Goal: Contribute content: Contribute content

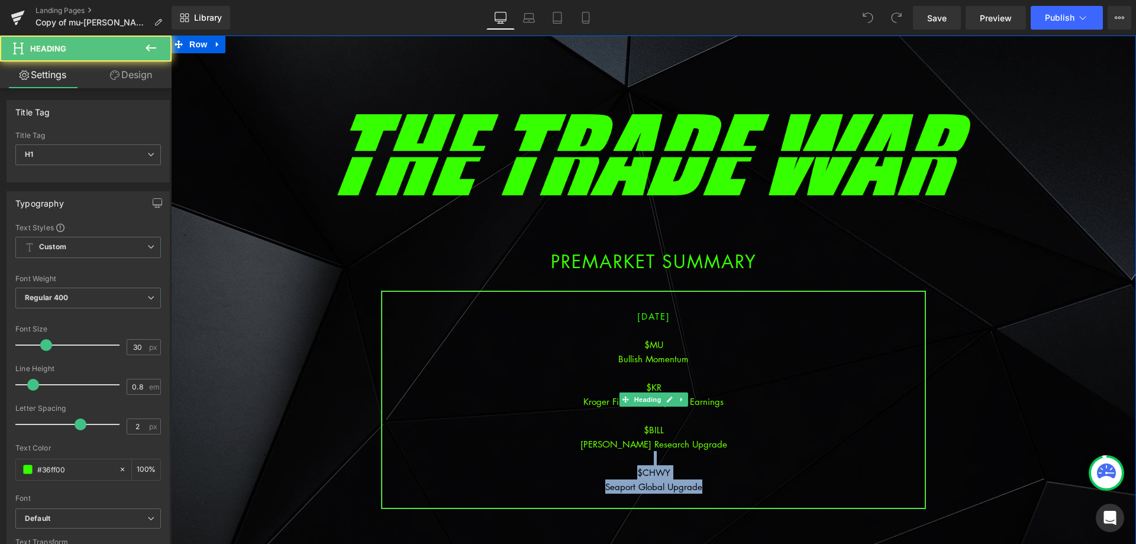
click at [693, 451] on div "[DATE] $MU Bullish Momentum $[PERSON_NAME] Fiscal Q2 Adjusted Earnings $[PERSON…" at bounding box center [653, 400] width 545 height 218
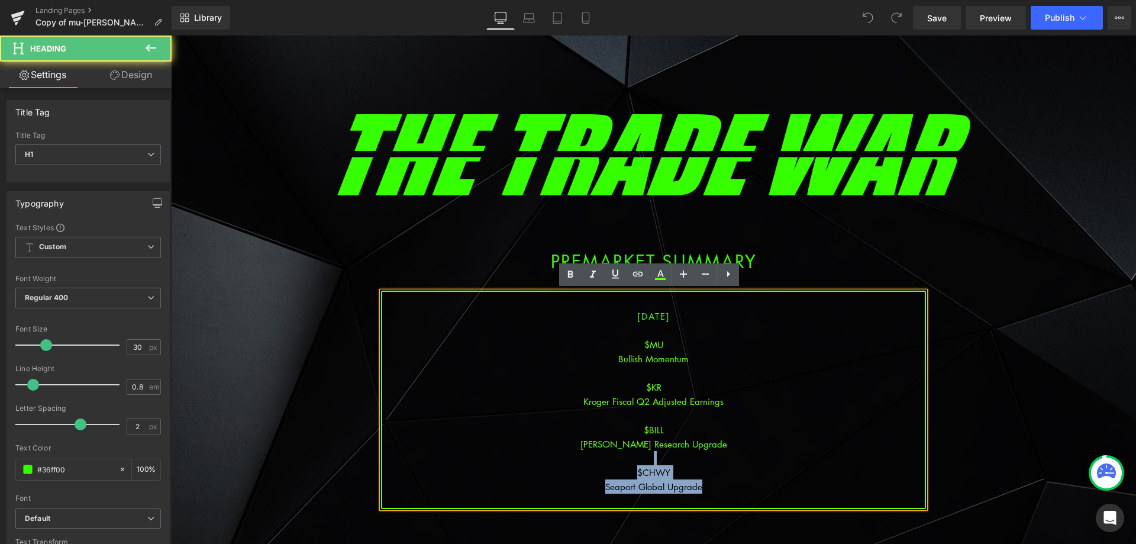
click at [696, 473] on div "$CHWY" at bounding box center [653, 472] width 543 height 14
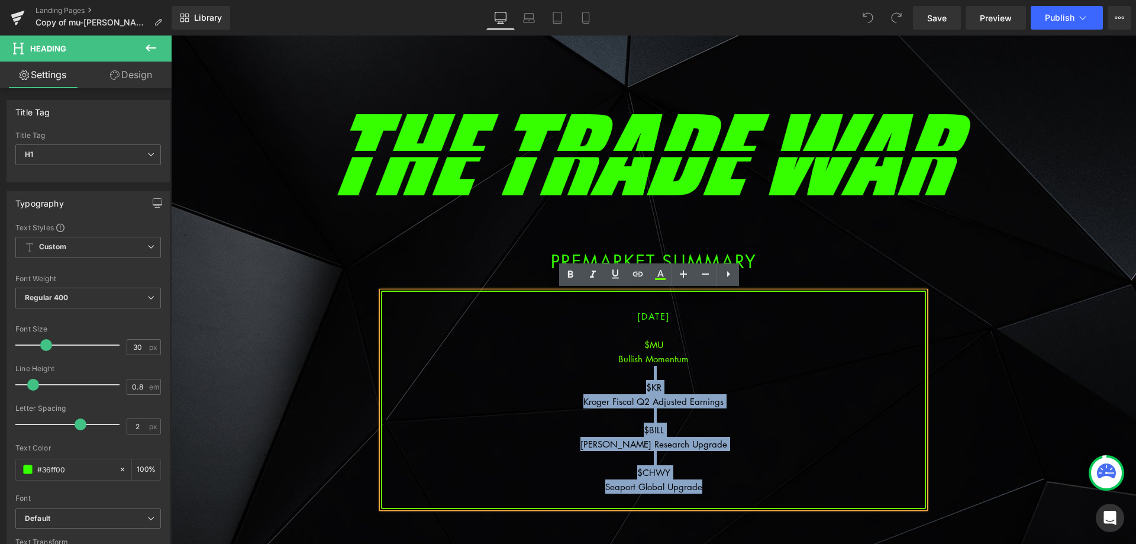
drag, startPoint x: 704, startPoint y: 486, endPoint x: 640, endPoint y: 377, distance: 126.8
click at [640, 377] on div "[DATE] $MU Bullish Momentum $[PERSON_NAME] Fiscal Q2 Adjusted Earnings $[PERSON…" at bounding box center [653, 400] width 545 height 218
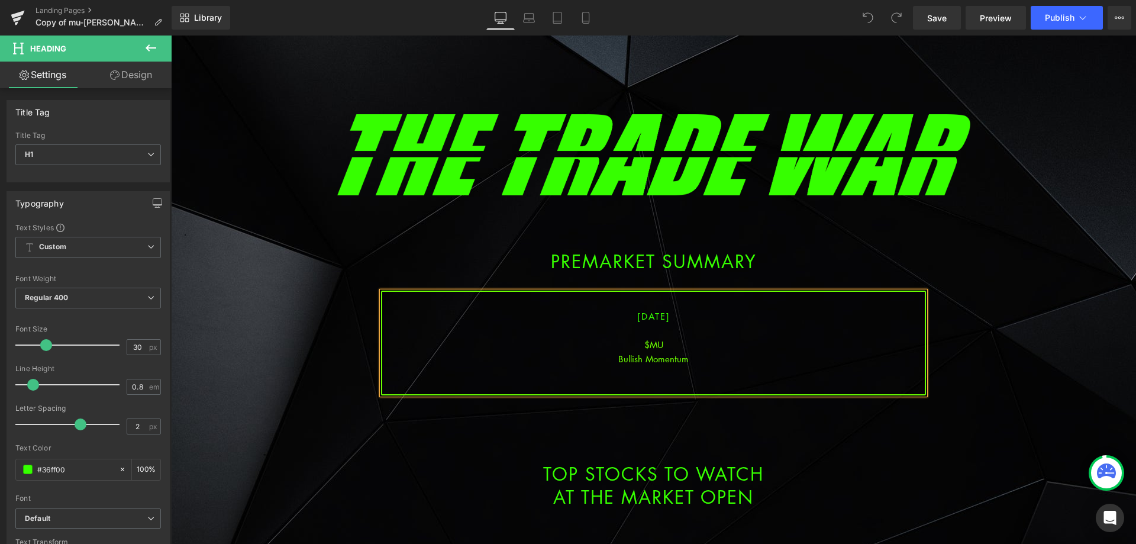
click at [660, 366] on div "Bullish Momentum" at bounding box center [653, 358] width 543 height 14
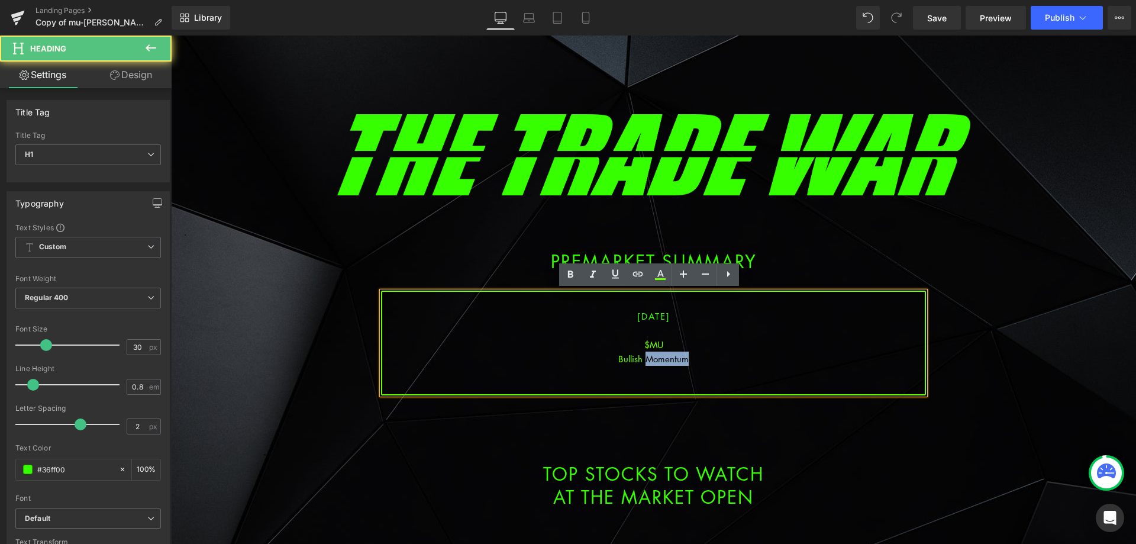
click at [660, 366] on div "Bullish Momentum" at bounding box center [653, 358] width 543 height 14
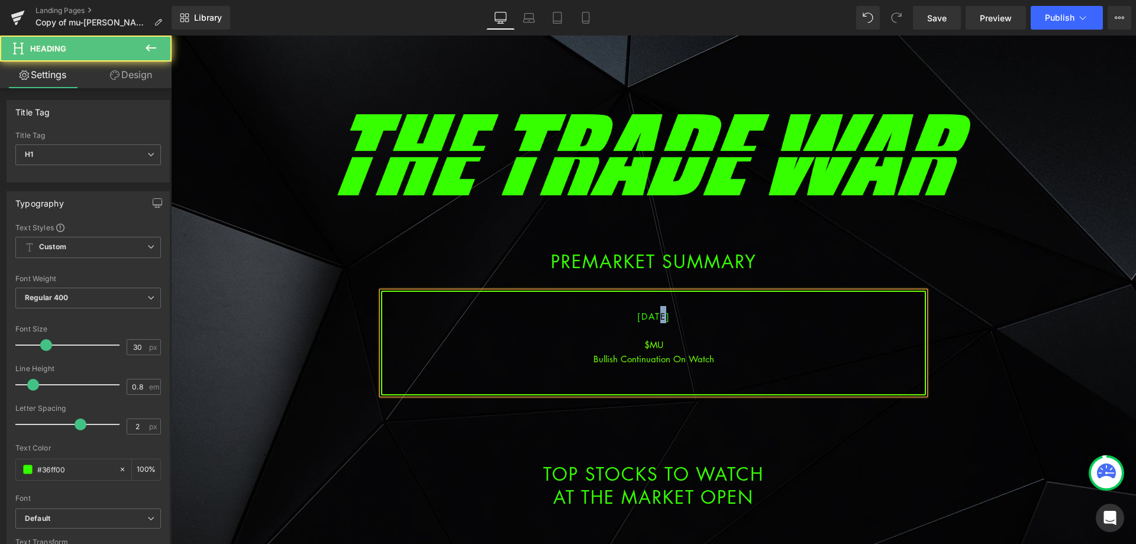
click at [647, 318] on span "[DATE]" at bounding box center [653, 316] width 33 height 12
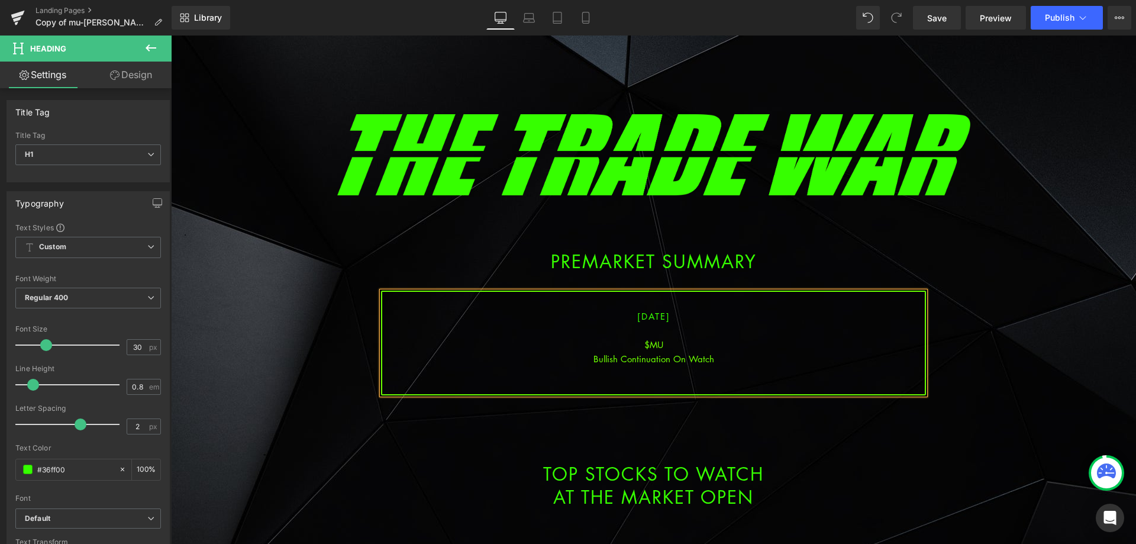
click at [685, 334] on div at bounding box center [653, 330] width 543 height 14
click at [727, 363] on div "Bullish Continuation On Watch" at bounding box center [653, 358] width 543 height 14
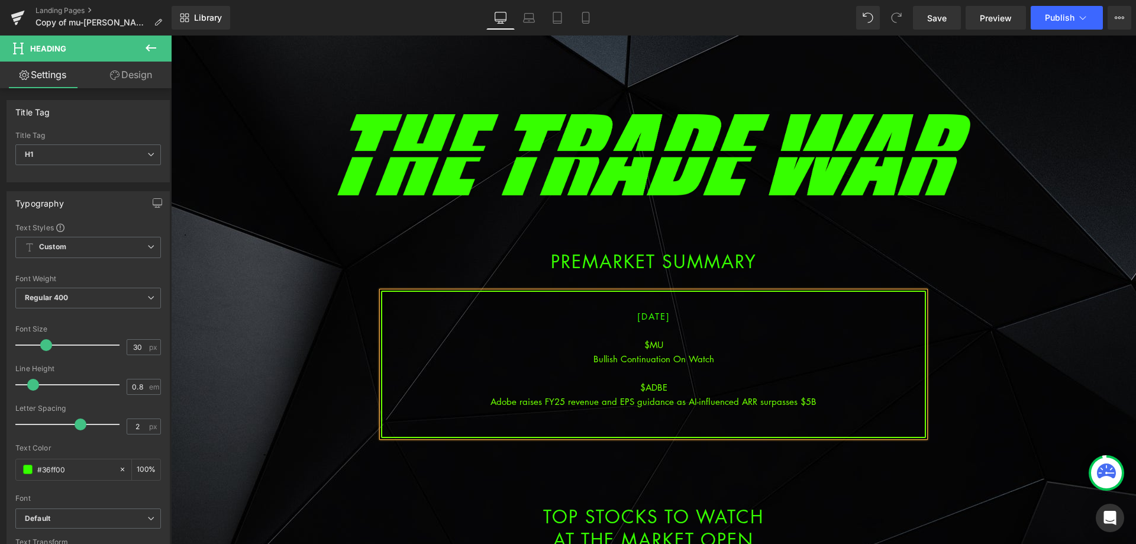
click at [673, 401] on div "Adobe raises FY25 revenue and EPS guidance as AI-influenced ARR surpasses $5B" at bounding box center [653, 401] width 543 height 14
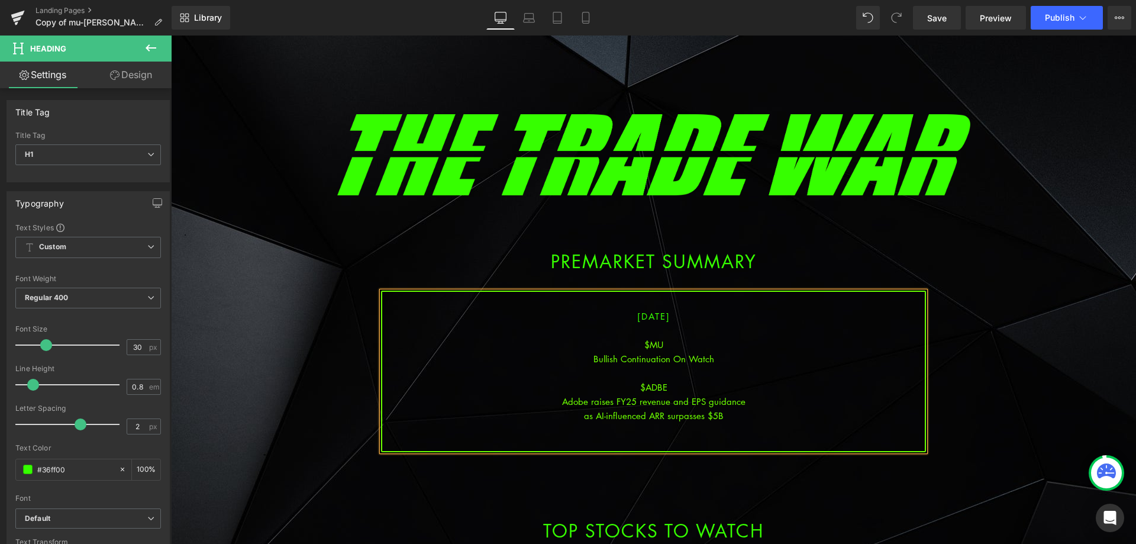
click at [672, 441] on div at bounding box center [653, 444] width 543 height 14
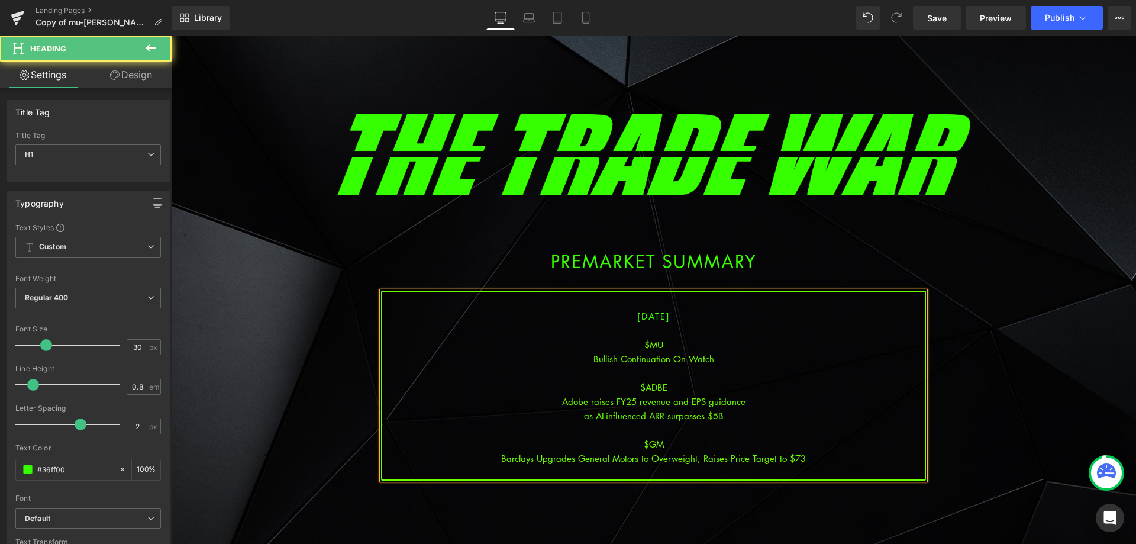
click at [698, 460] on div "Barclays Upgrades General Motors to Overweight, Raises Price Target to $73" at bounding box center [653, 458] width 543 height 14
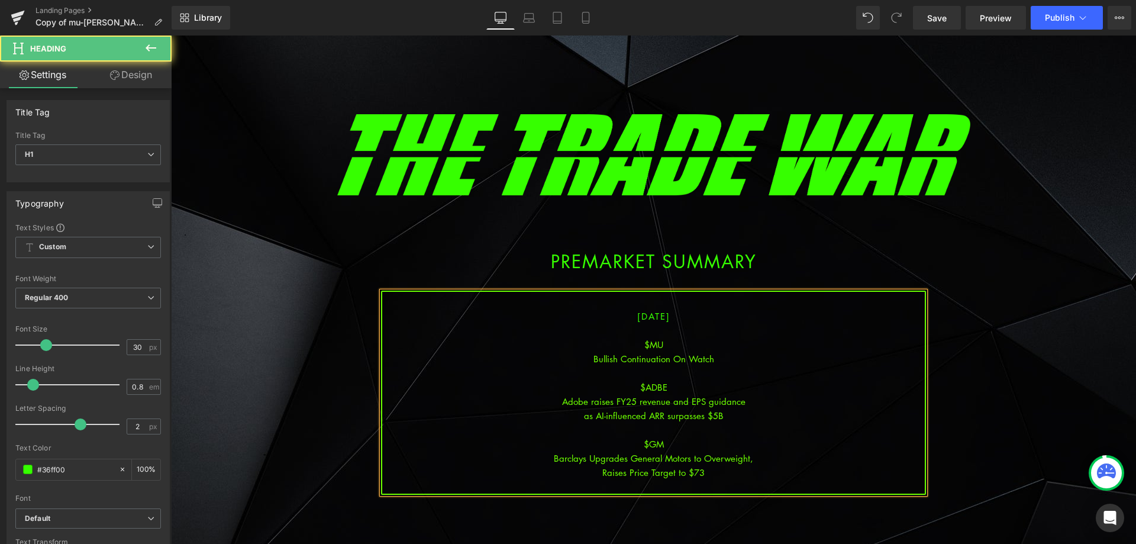
click at [765, 460] on div "Barclays Upgrades General Motors to Overweight," at bounding box center [653, 458] width 543 height 14
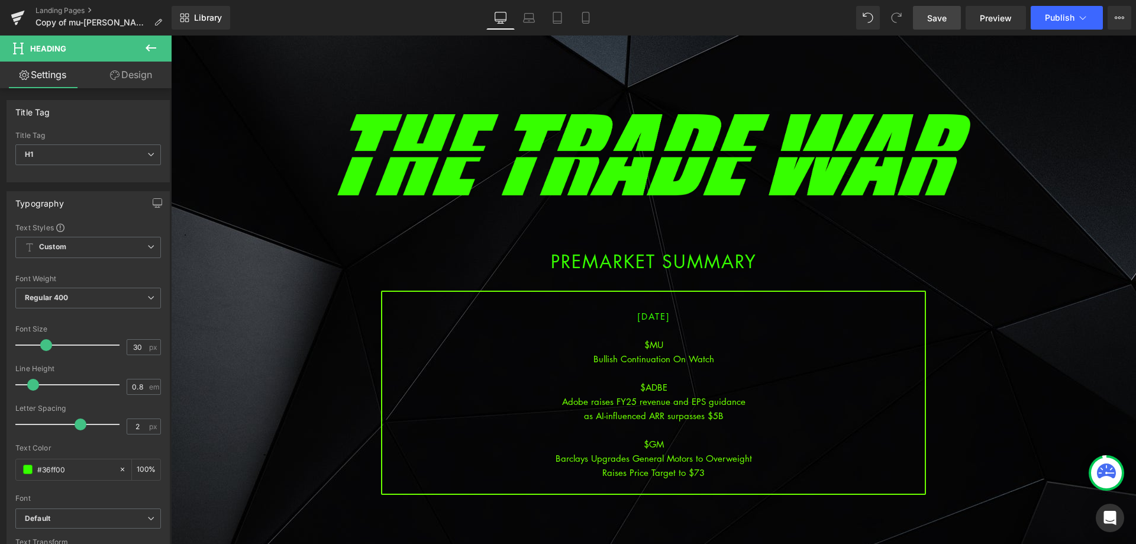
click at [932, 22] on span "Save" at bounding box center [937, 18] width 20 height 12
click at [937, 21] on span "Save" at bounding box center [937, 18] width 20 height 12
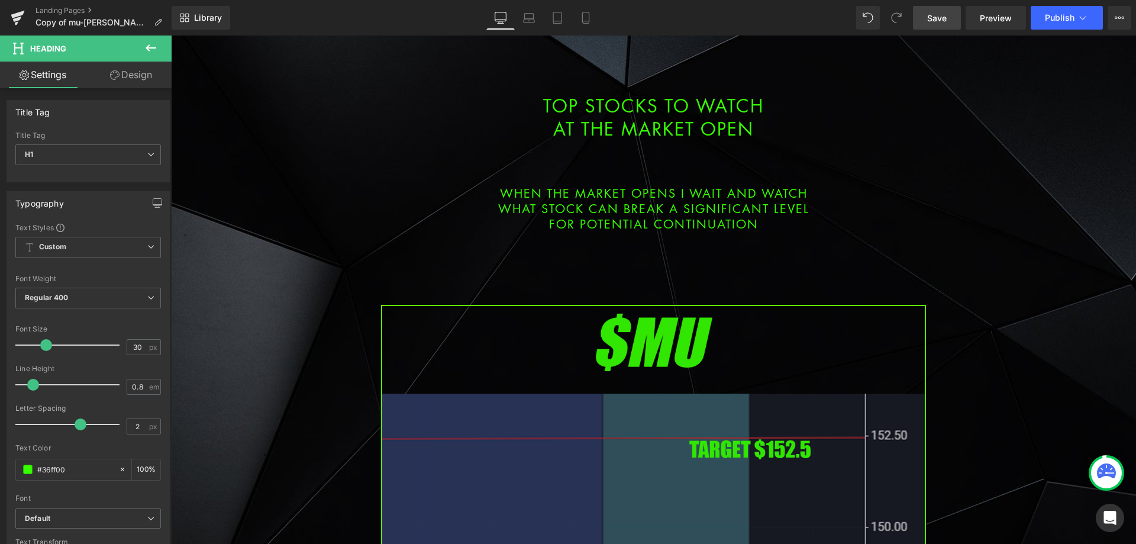
scroll to position [533, 0]
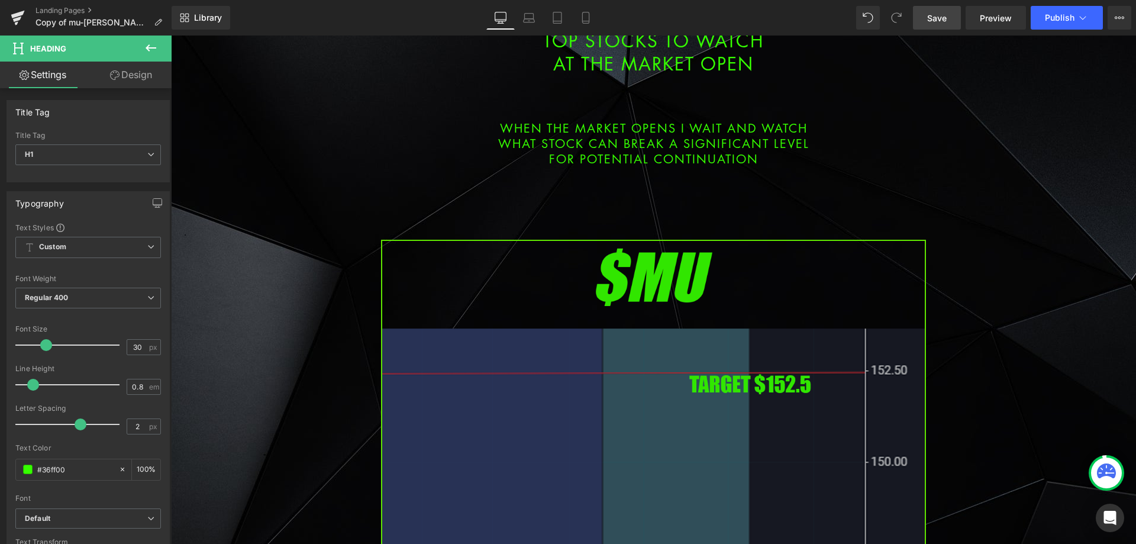
click at [562, 322] on img at bounding box center [653, 550] width 545 height 621
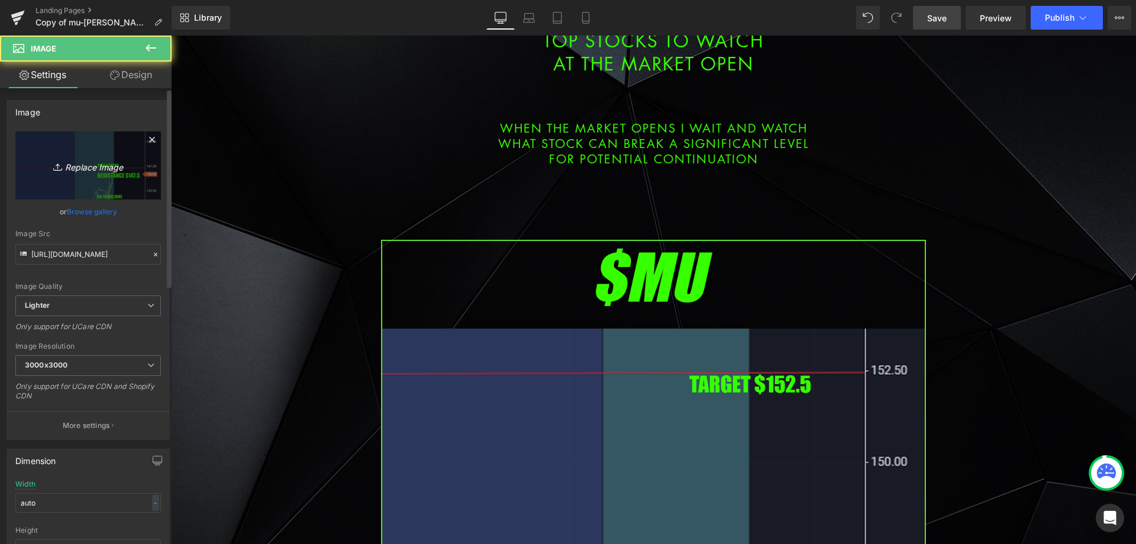
click at [83, 179] on link "Replace Image" at bounding box center [88, 165] width 146 height 68
type input "C:\fakepath\adbe.png"
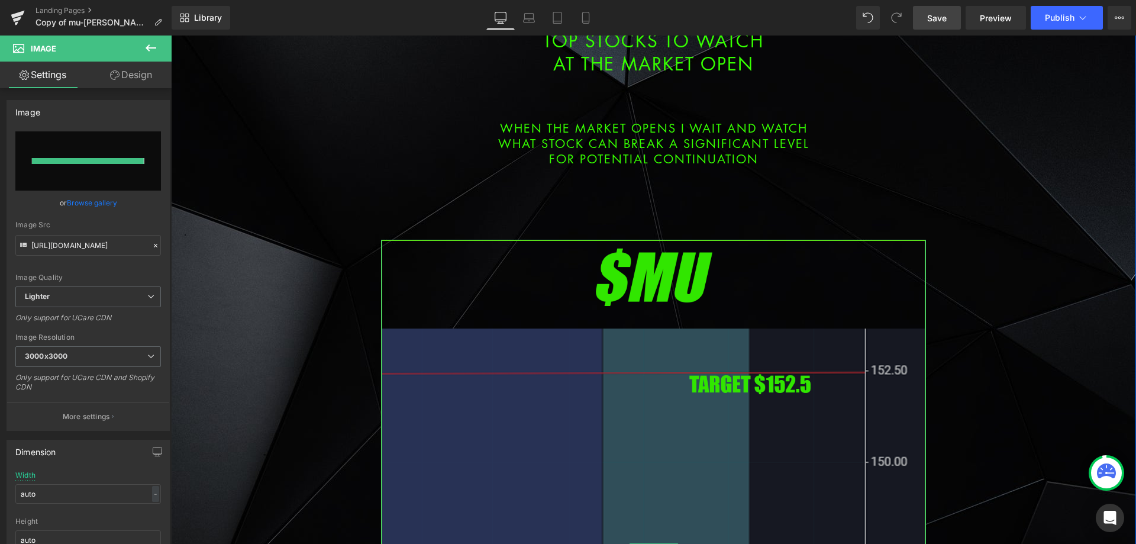
type input "[URL][DOMAIN_NAME]"
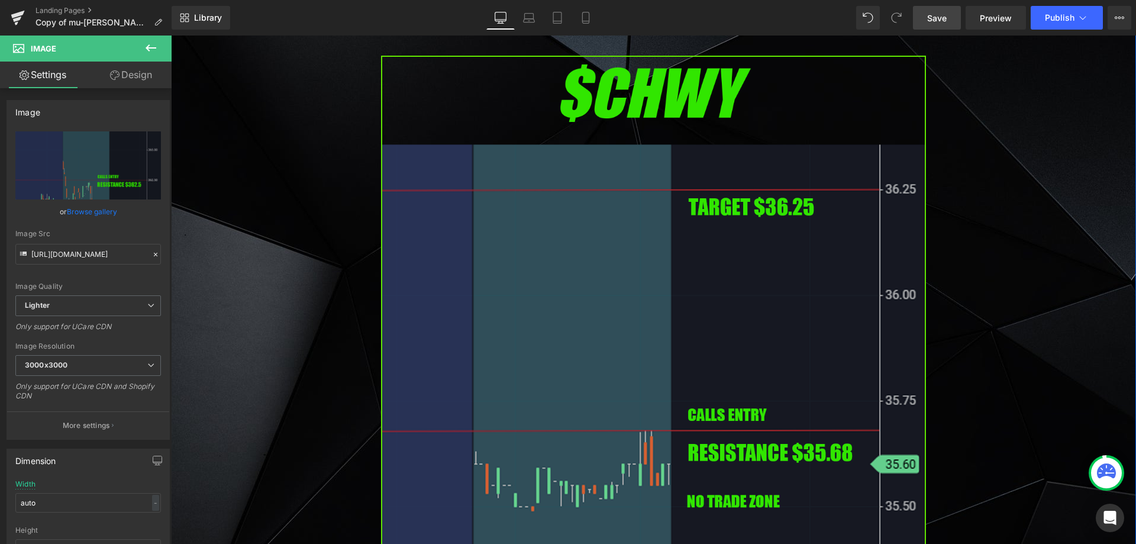
scroll to position [1598, 0]
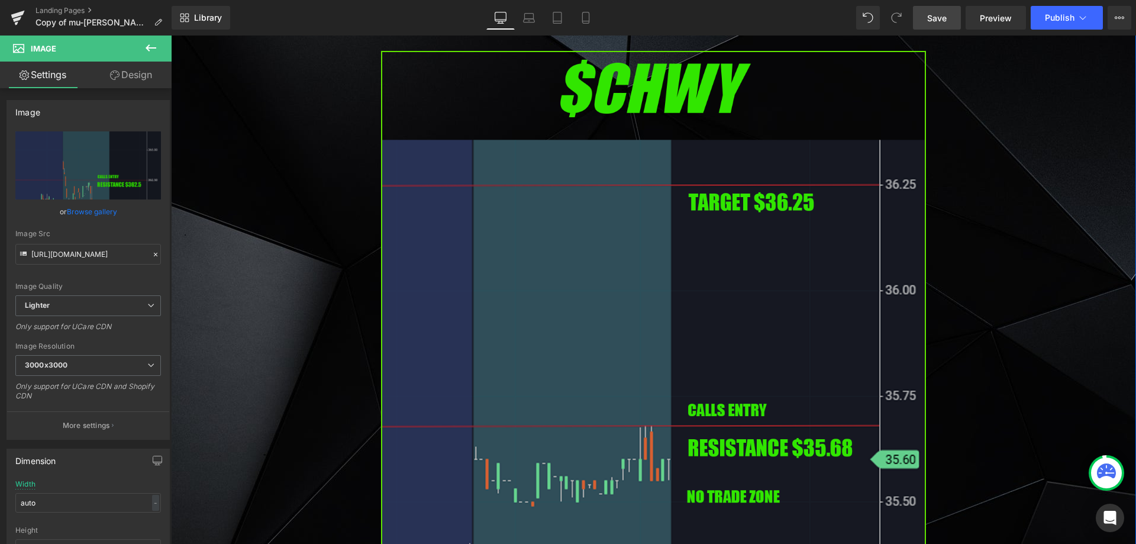
click at [483, 279] on img at bounding box center [653, 361] width 545 height 621
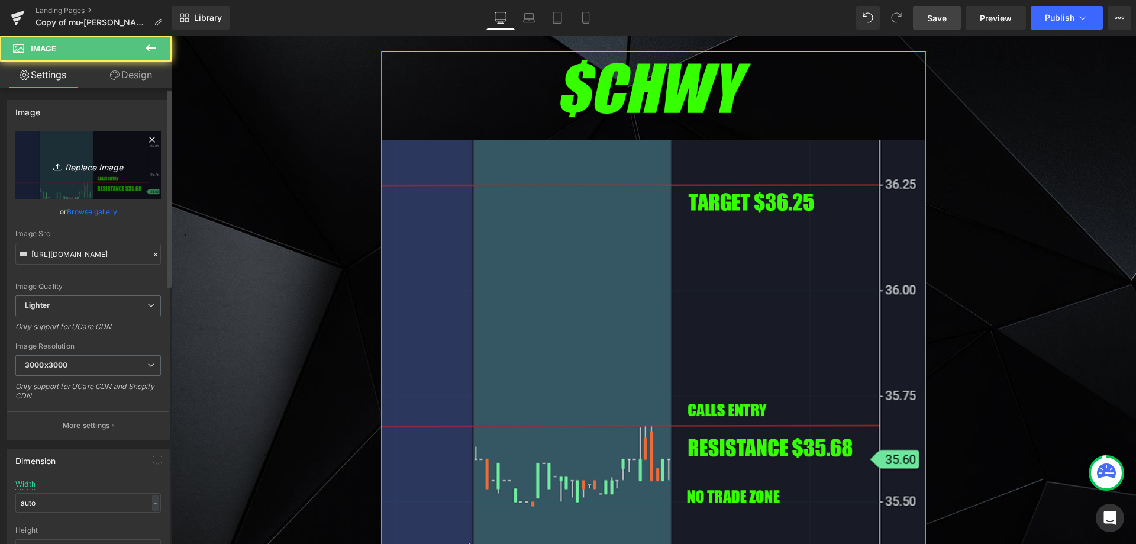
click at [74, 162] on icon "Replace Image" at bounding box center [88, 165] width 95 height 15
type input "C:\fakepath\gm.png"
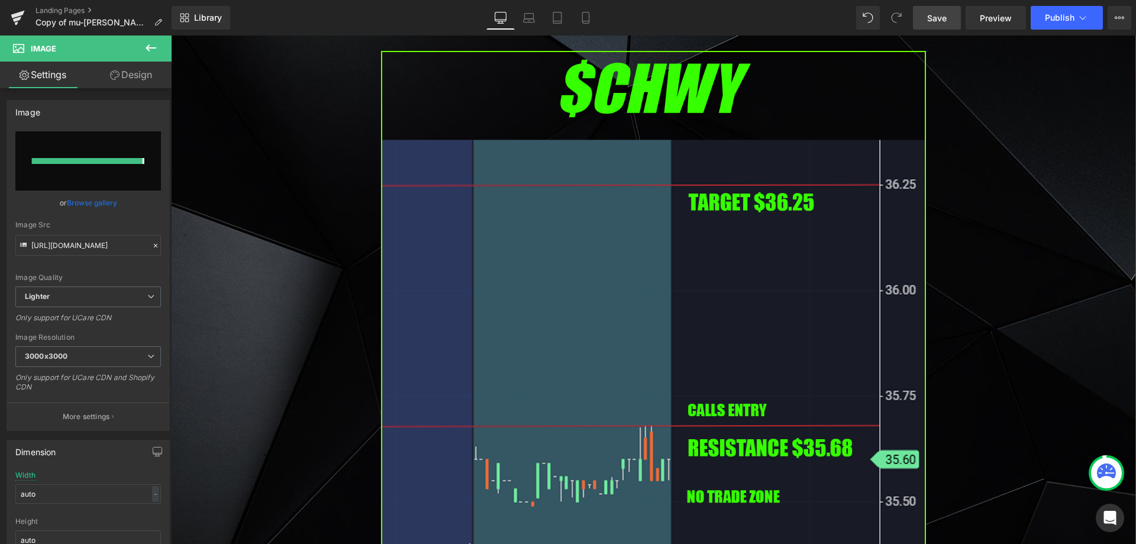
type input "[URL][DOMAIN_NAME]"
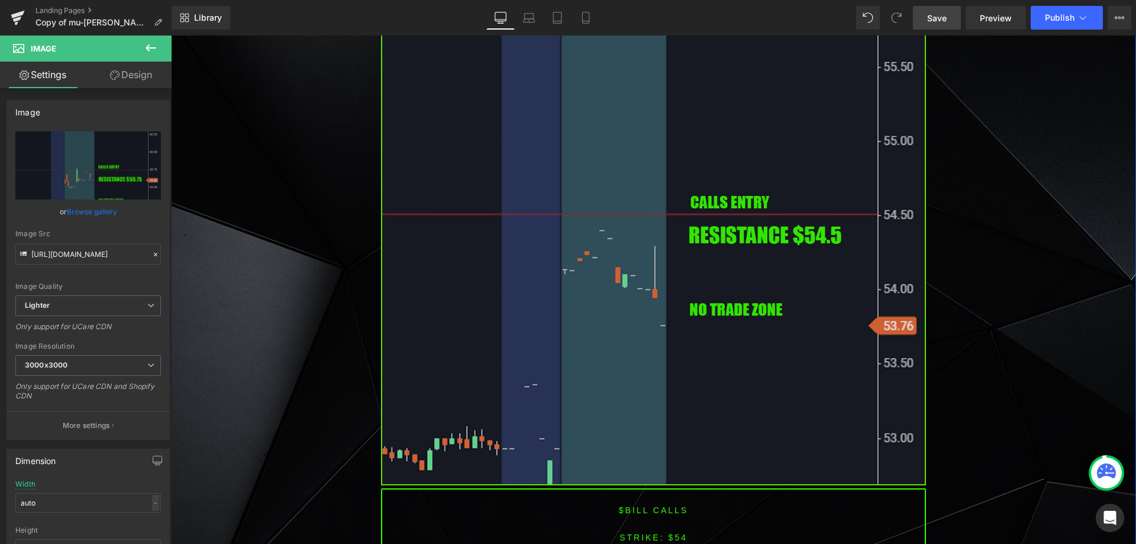
scroll to position [2663, 0]
click at [463, 249] on img at bounding box center [653, 173] width 545 height 621
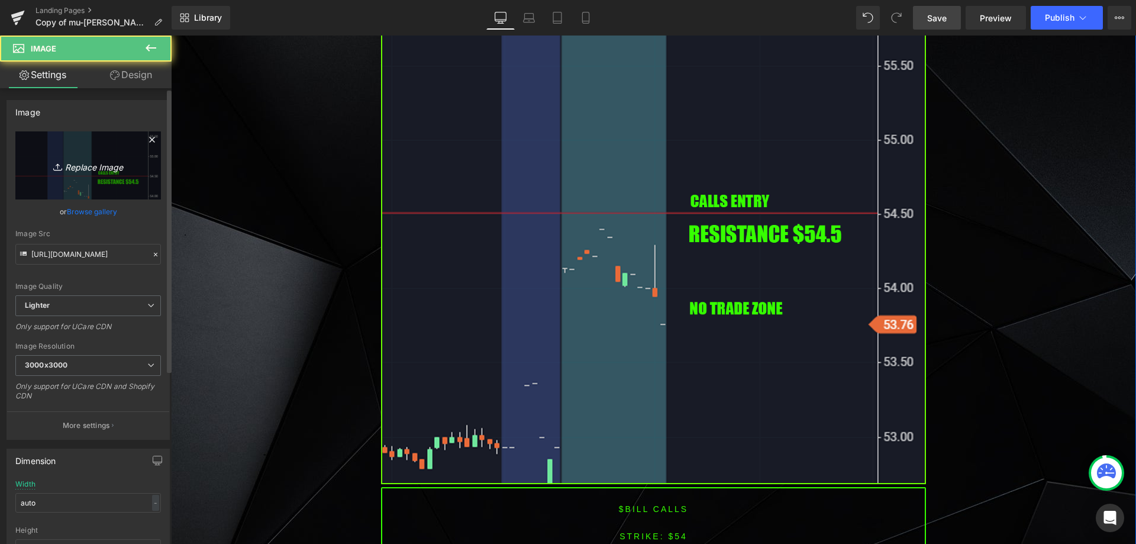
click at [86, 174] on link "Replace Image" at bounding box center [88, 165] width 146 height 68
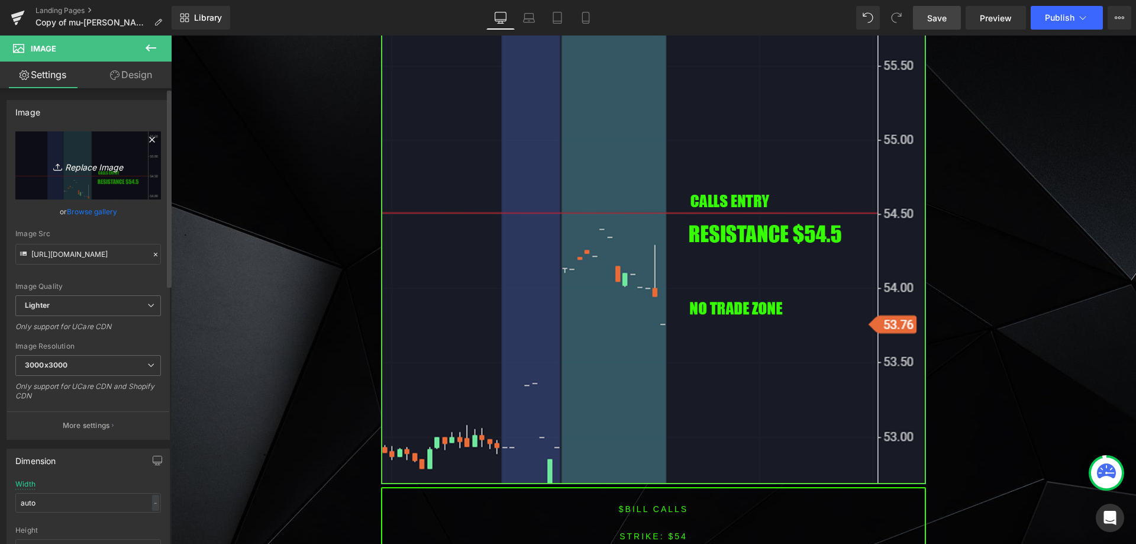
type input "C:\fakepath\mu.png"
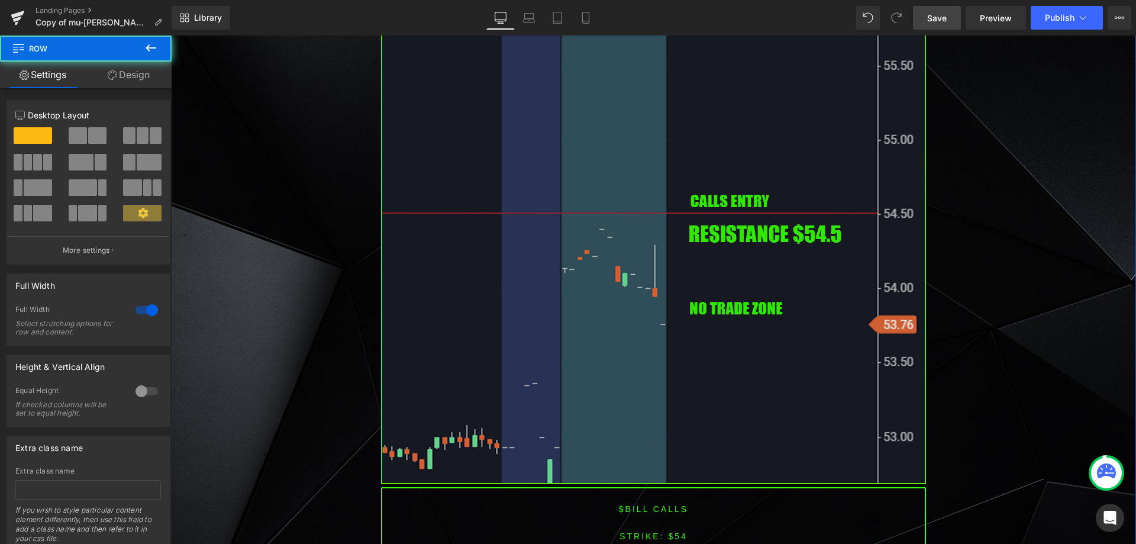
click at [431, 266] on img at bounding box center [653, 173] width 545 height 621
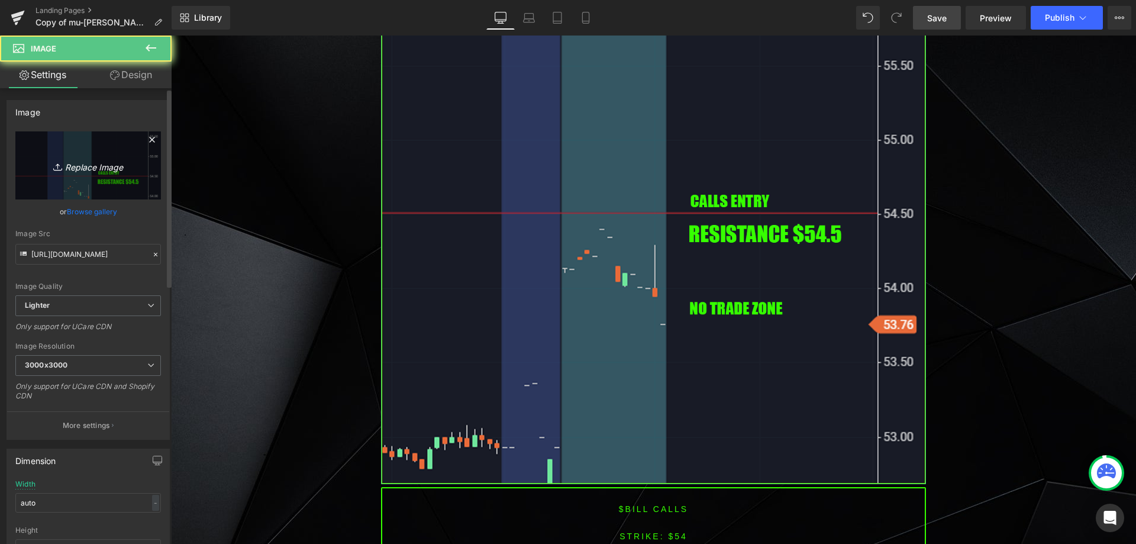
click at [69, 169] on icon "Replace Image" at bounding box center [88, 165] width 95 height 15
type input "C:\fakepath\mu.png"
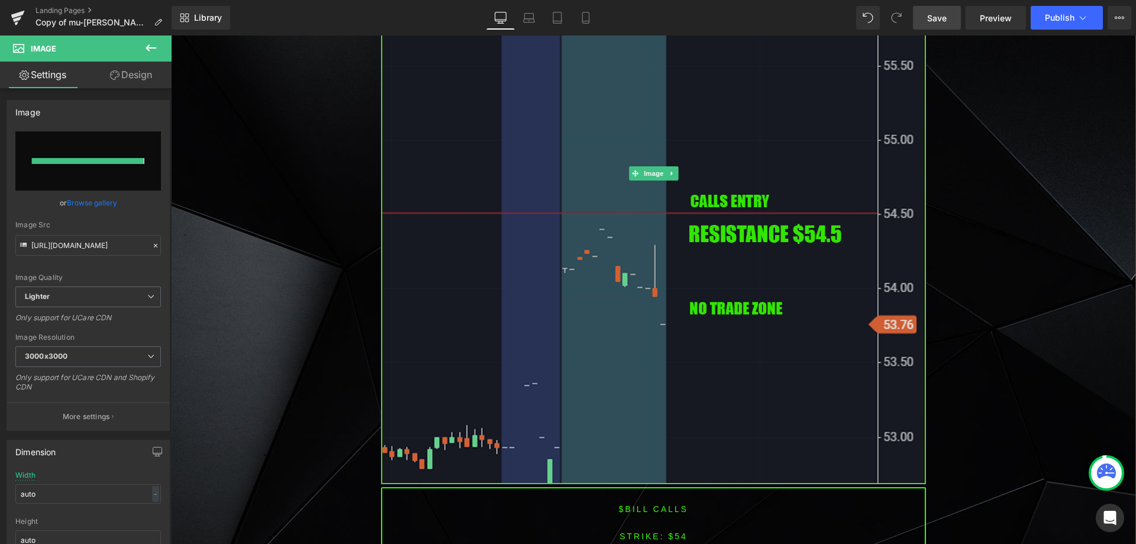
type input "[URL][DOMAIN_NAME]"
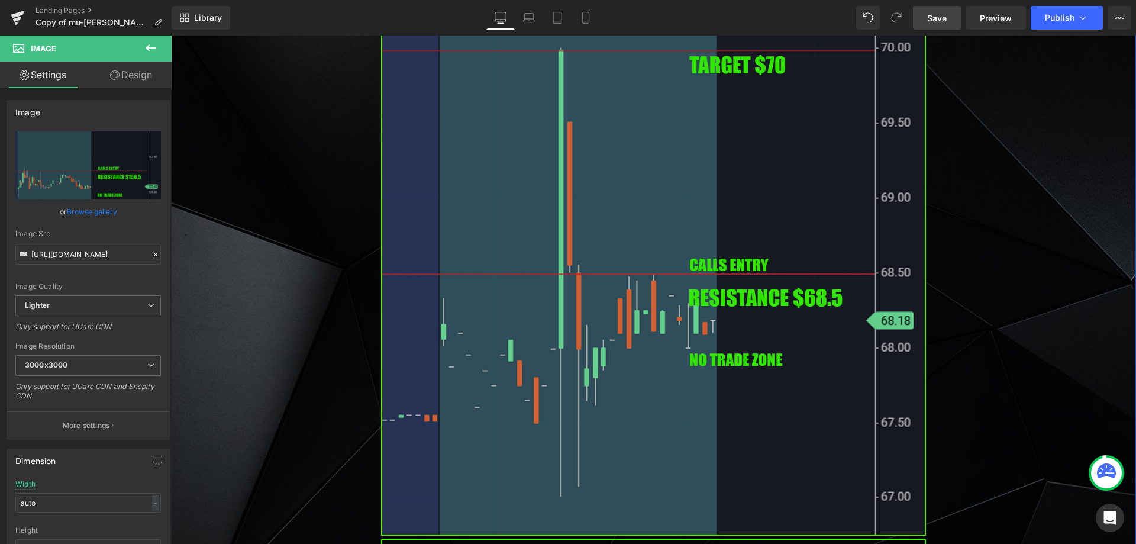
scroll to position [3491, 0]
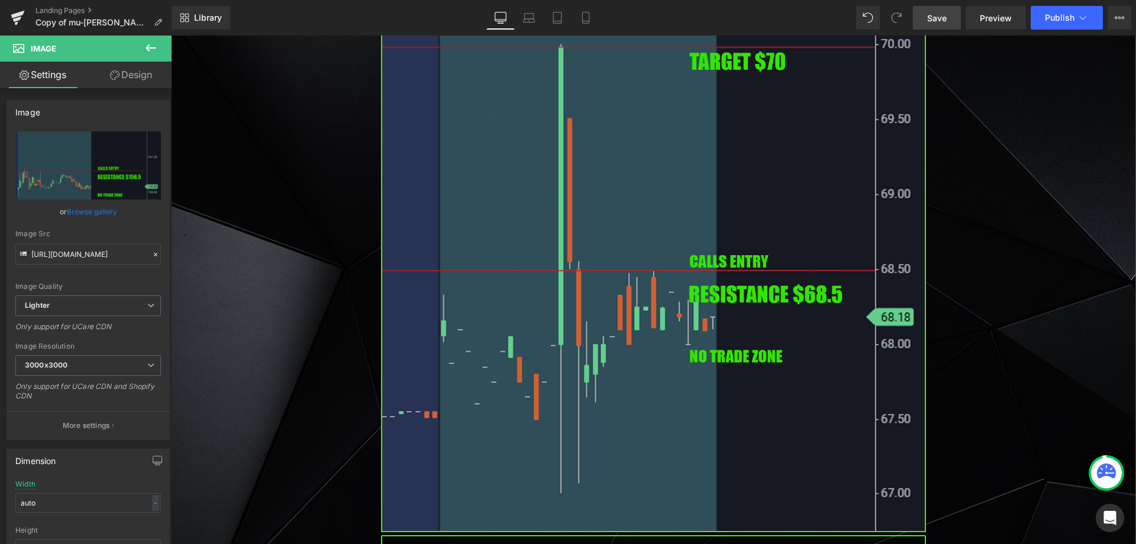
click at [651, 305] on img at bounding box center [653, 221] width 545 height 621
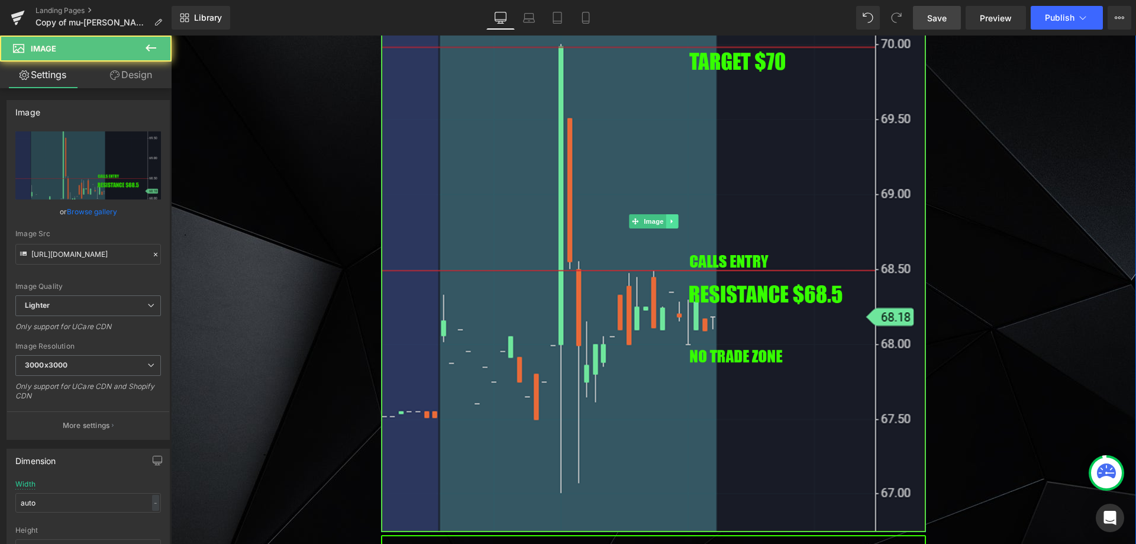
click at [670, 218] on icon at bounding box center [672, 221] width 7 height 7
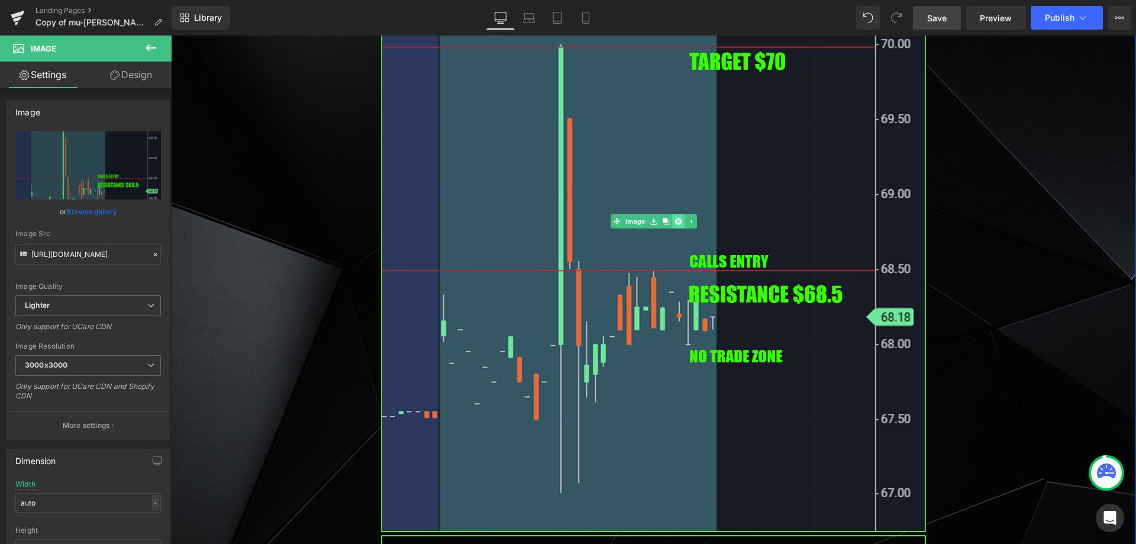
click at [675, 218] on icon at bounding box center [678, 221] width 7 height 7
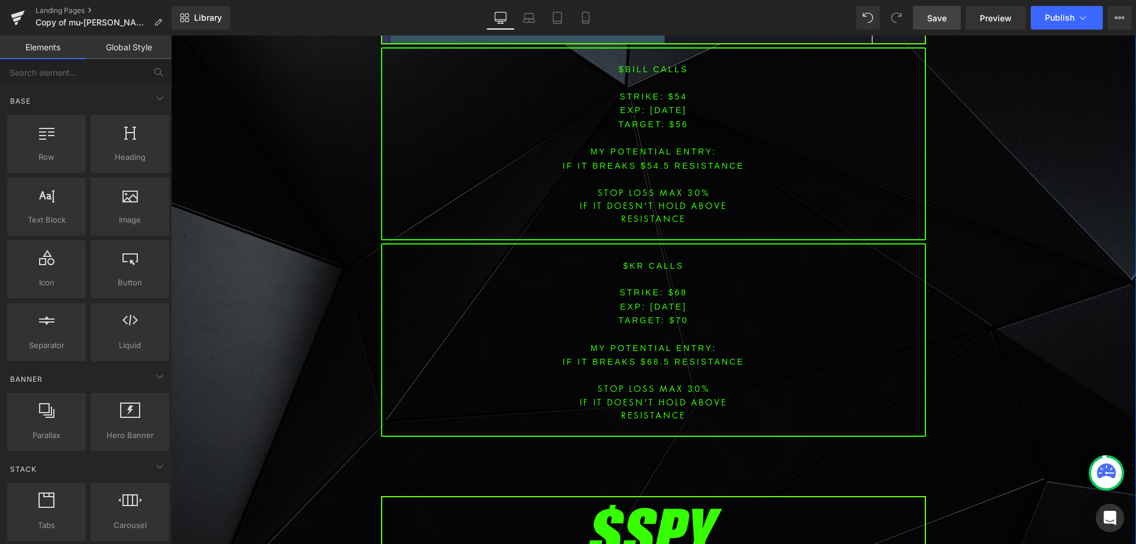
click at [981, 251] on div "Image PREMARKET SUMMARY Heading Row 37px [DATE] $MU Bullish Continuation On Wat…" at bounding box center [653, 92] width 965 height 6255
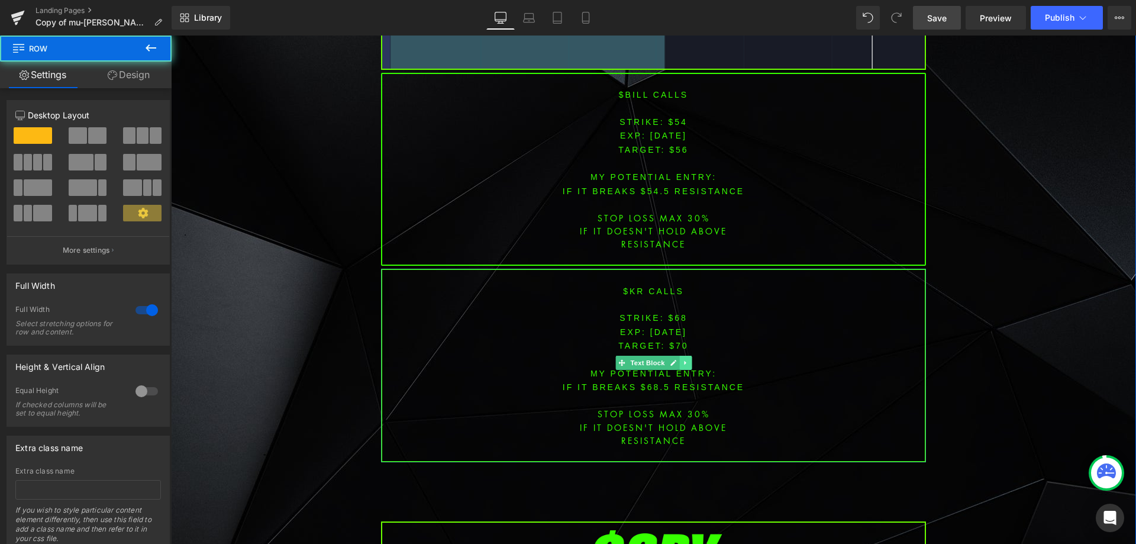
click at [679, 356] on link at bounding box center [685, 363] width 12 height 14
click at [688, 359] on icon at bounding box center [691, 362] width 7 height 7
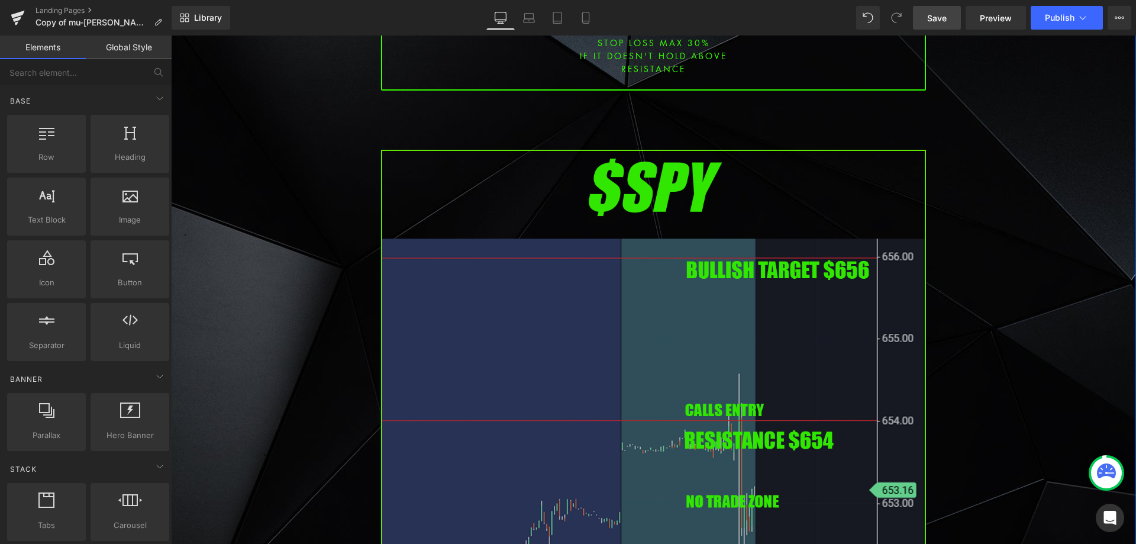
scroll to position [3254, 0]
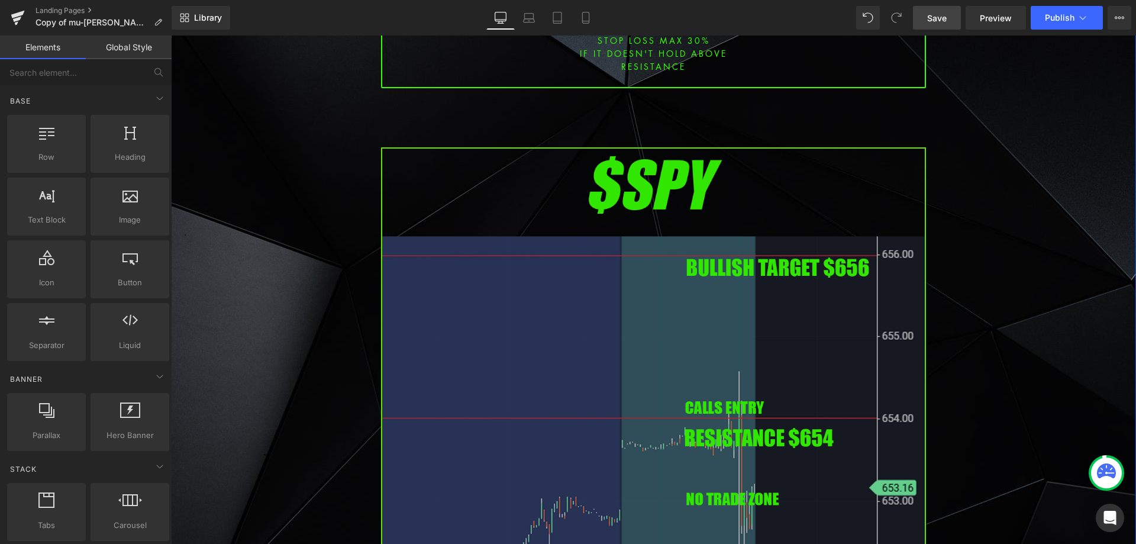
click at [615, 312] on img at bounding box center [653, 457] width 545 height 621
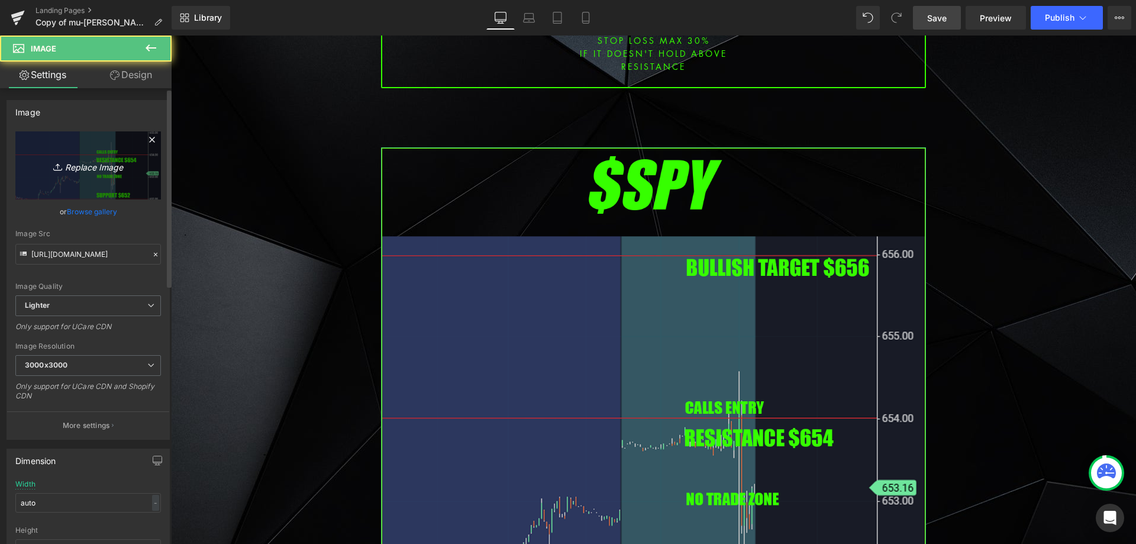
click at [89, 187] on link "Replace Image" at bounding box center [88, 165] width 146 height 68
type input "C:\fakepath\spy.png"
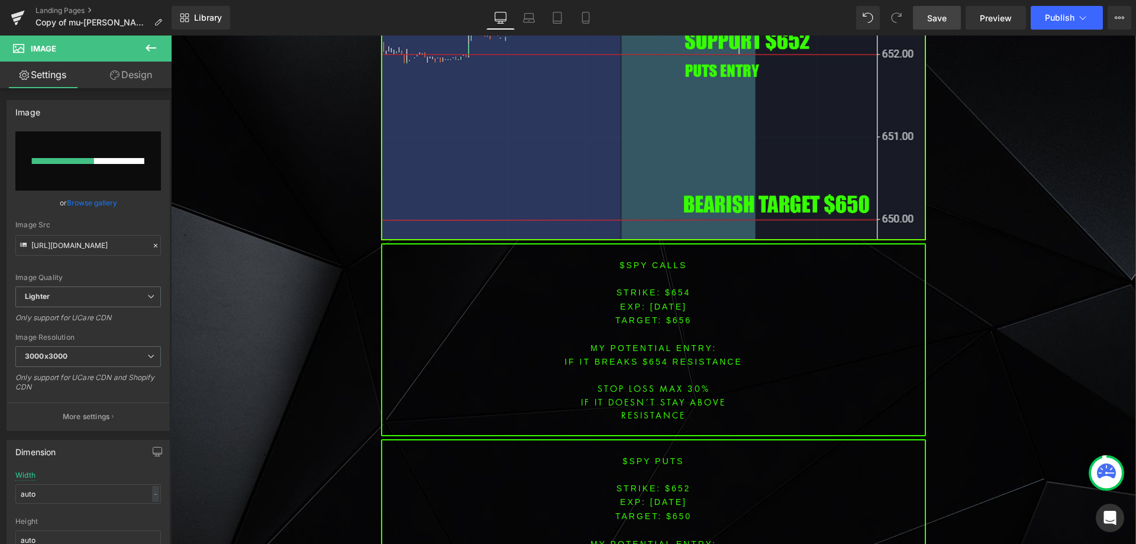
scroll to position [3787, 0]
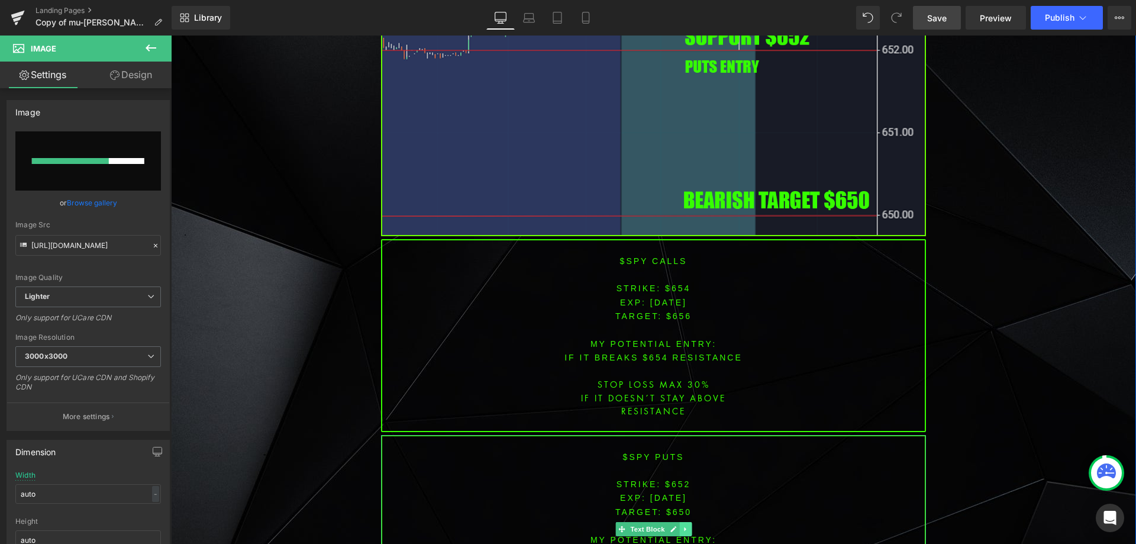
click at [679, 522] on link at bounding box center [685, 529] width 12 height 14
click at [689, 525] on icon at bounding box center [691, 528] width 7 height 7
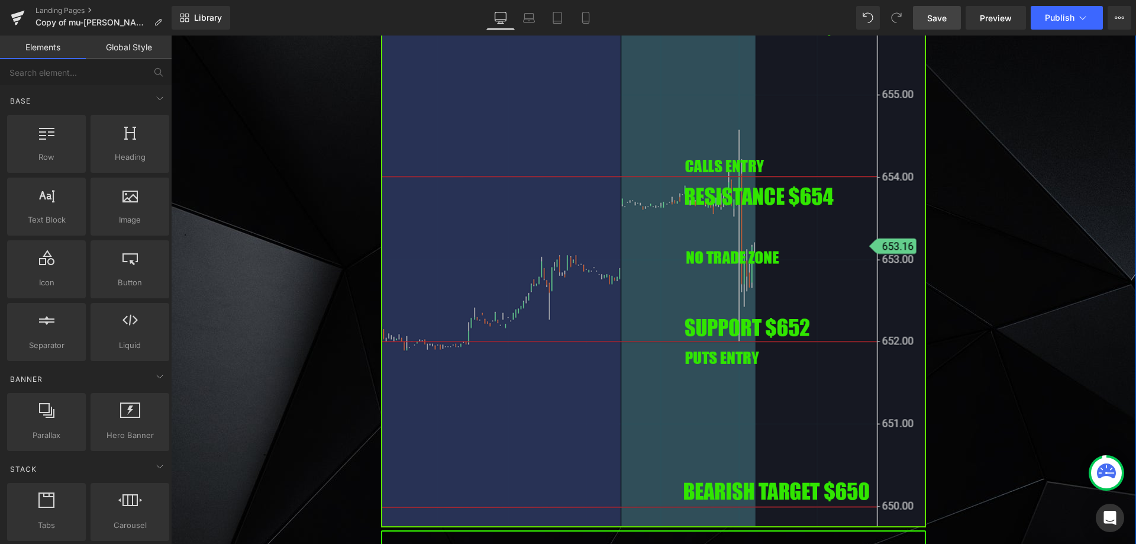
scroll to position [3491, 0]
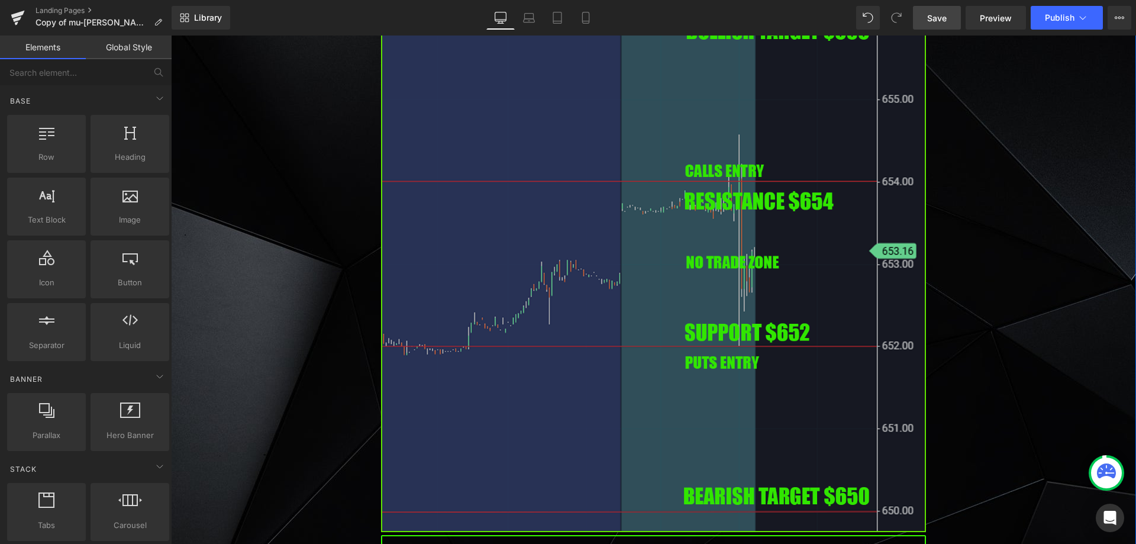
click at [598, 292] on img at bounding box center [653, 221] width 545 height 621
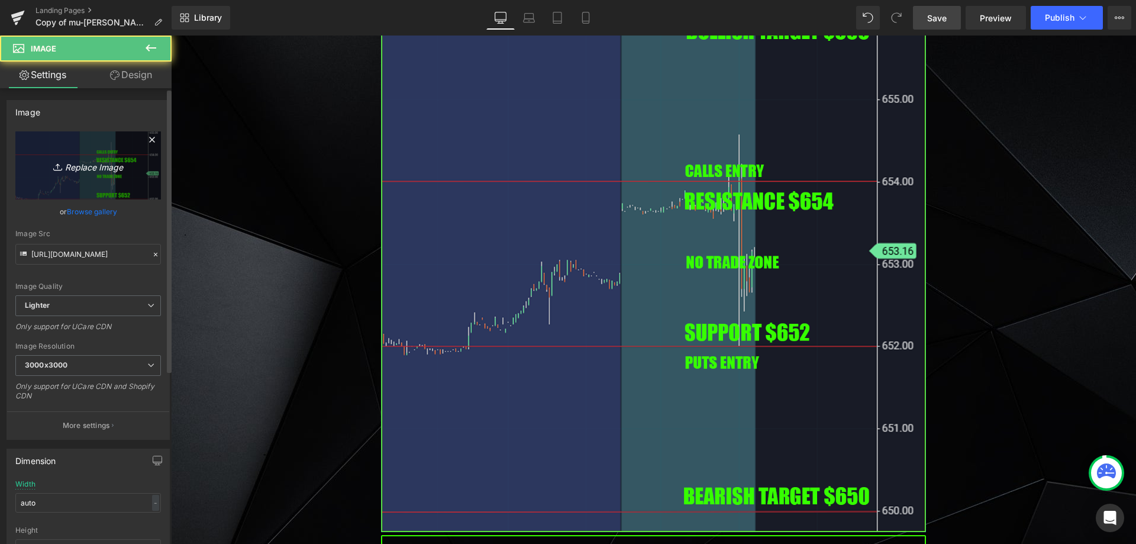
click at [69, 153] on link "Replace Image" at bounding box center [88, 165] width 146 height 68
type input "C:\fakepath\spy.png"
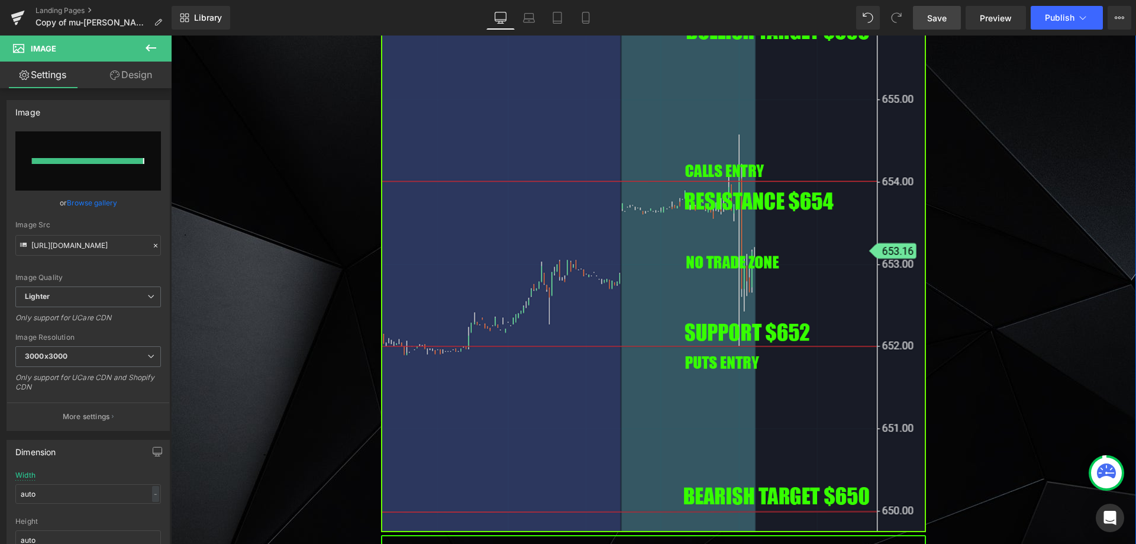
type input "[URL][DOMAIN_NAME]"
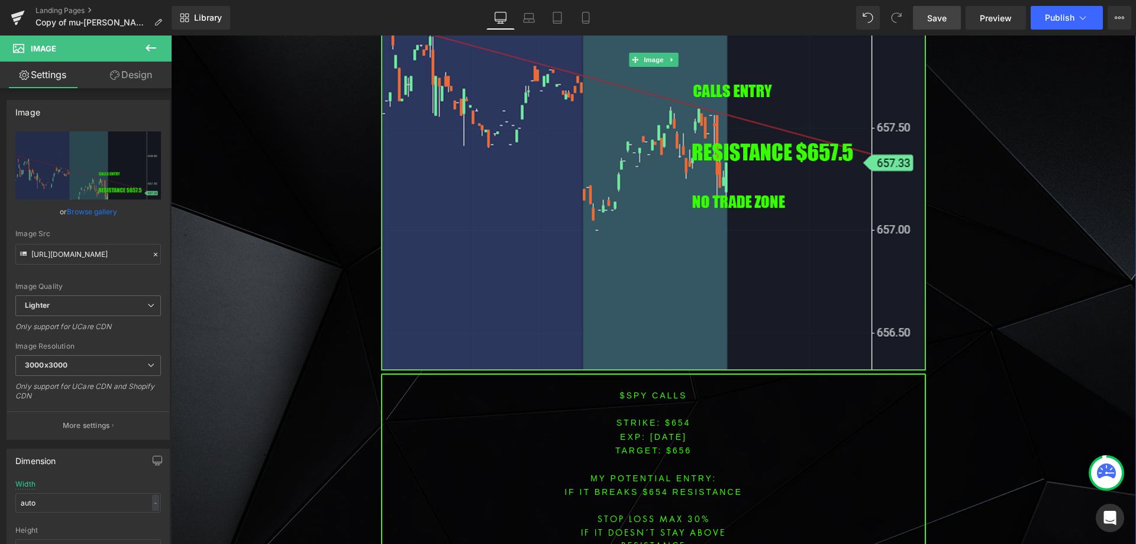
scroll to position [3668, 0]
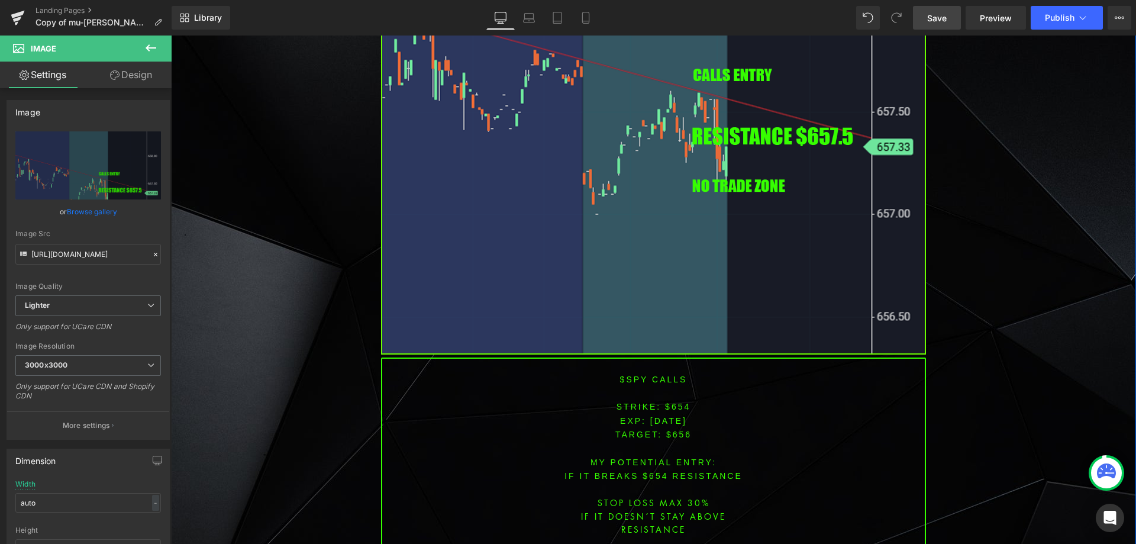
click at [663, 402] on font "STRIKE: $654" at bounding box center [654, 406] width 75 height 9
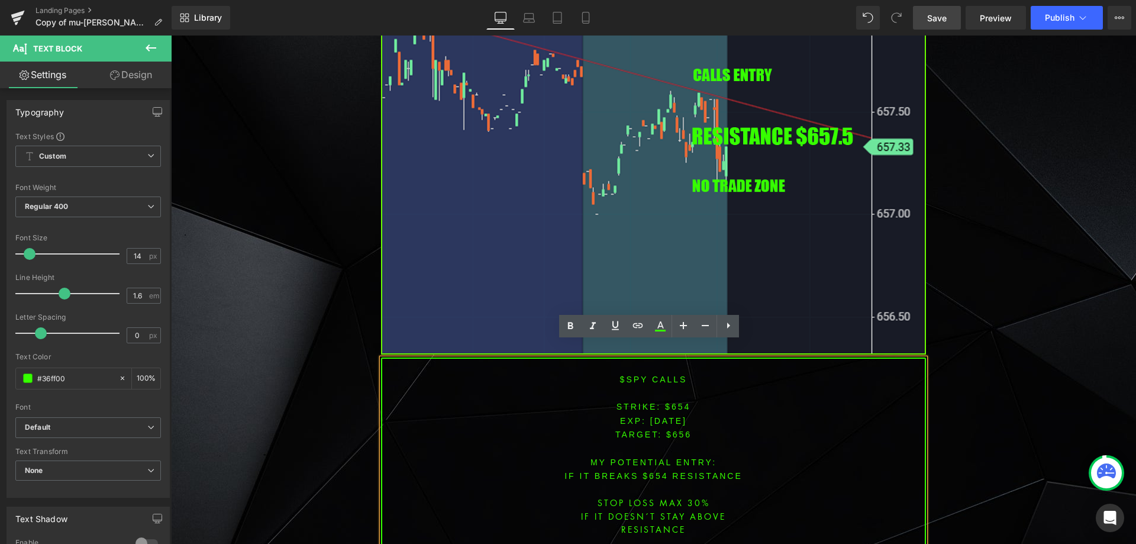
click at [667, 416] on span "[DATE]" at bounding box center [668, 420] width 37 height 9
click at [678, 402] on font "STRIKE: $654" at bounding box center [654, 406] width 75 height 9
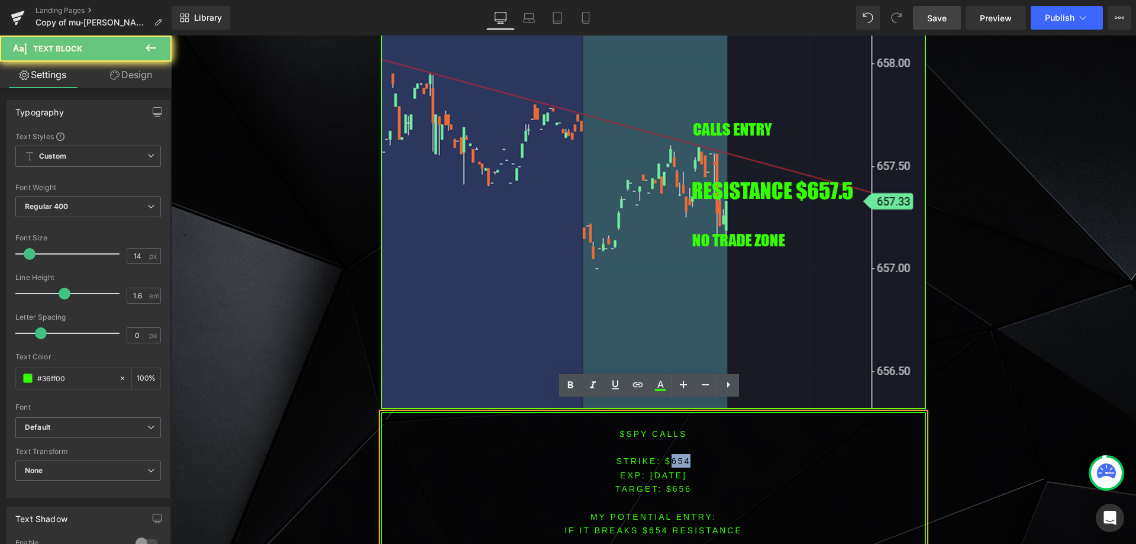
scroll to position [3609, 0]
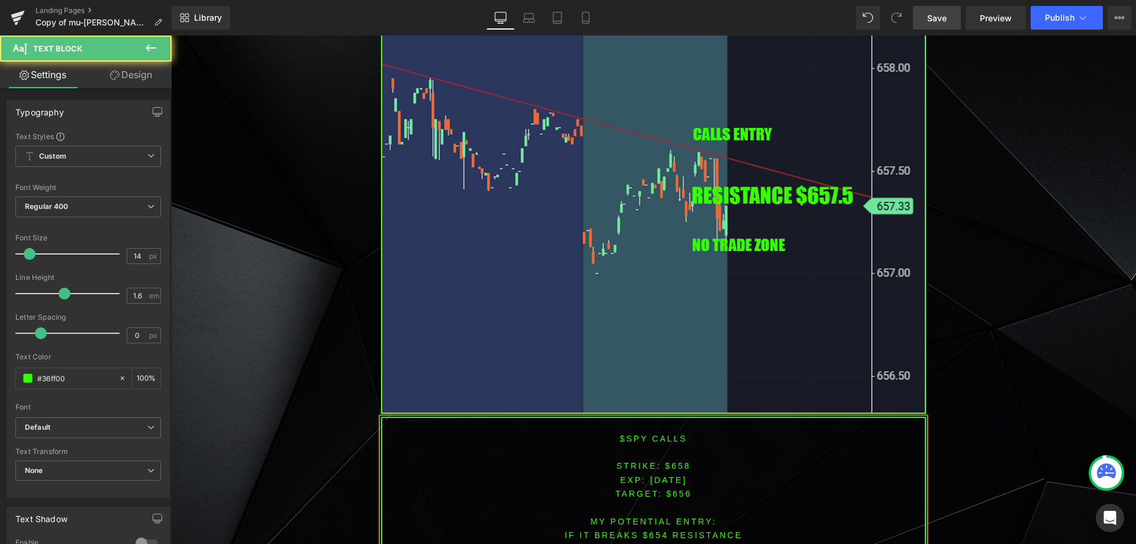
click at [678, 489] on span "TARGET: $656" at bounding box center [653, 493] width 76 height 9
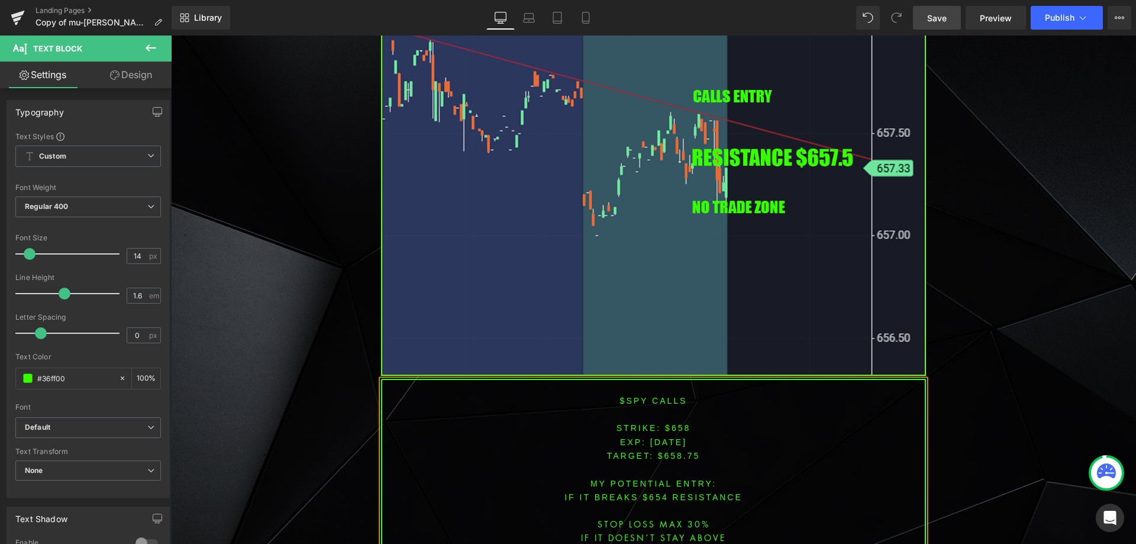
scroll to position [3664, 0]
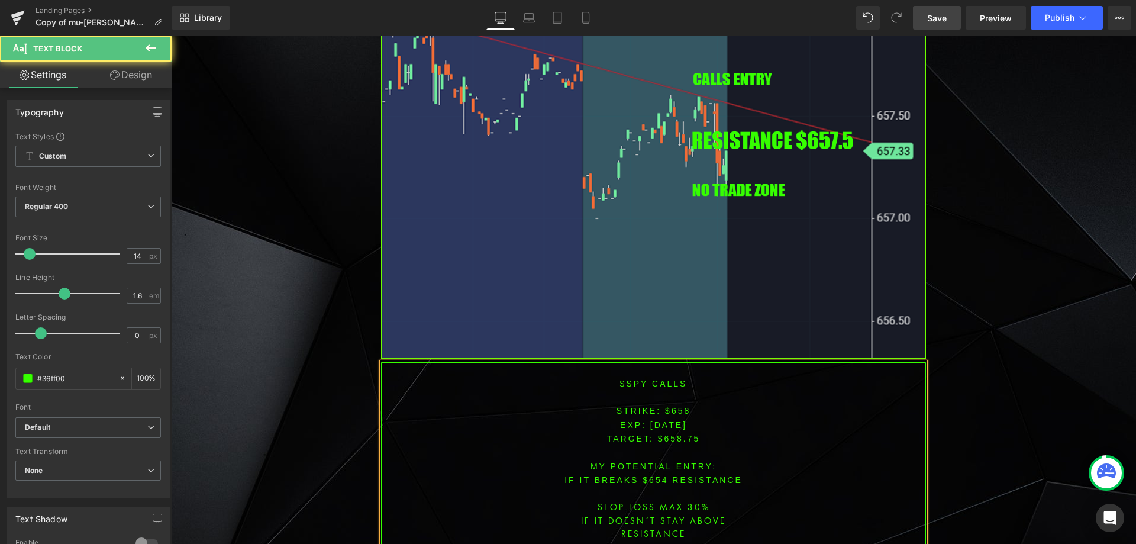
click at [652, 475] on font "IF IT breaks $654 resistance" at bounding box center [653, 479] width 178 height 9
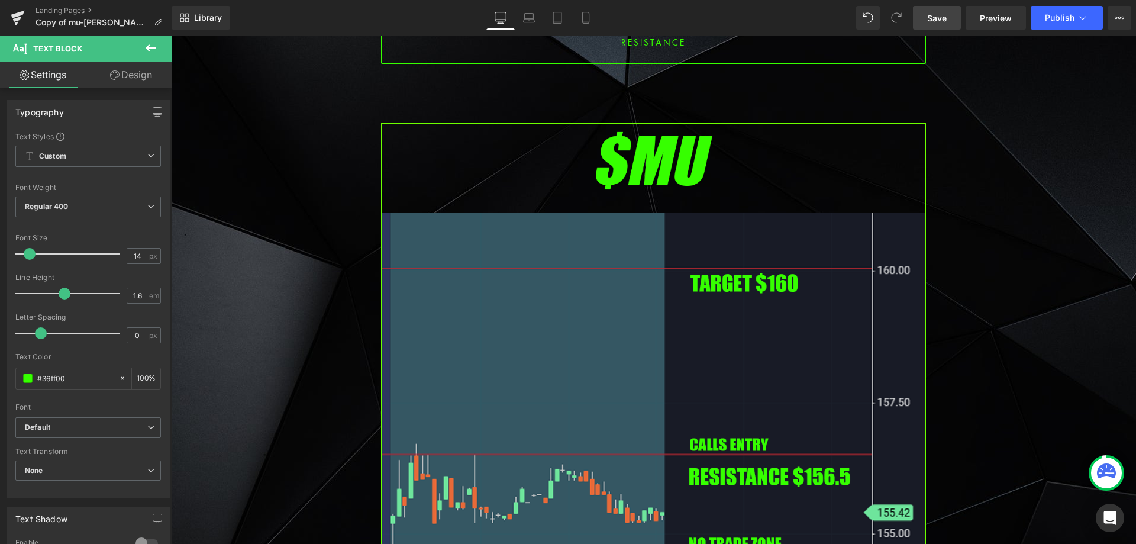
scroll to position [2698, 0]
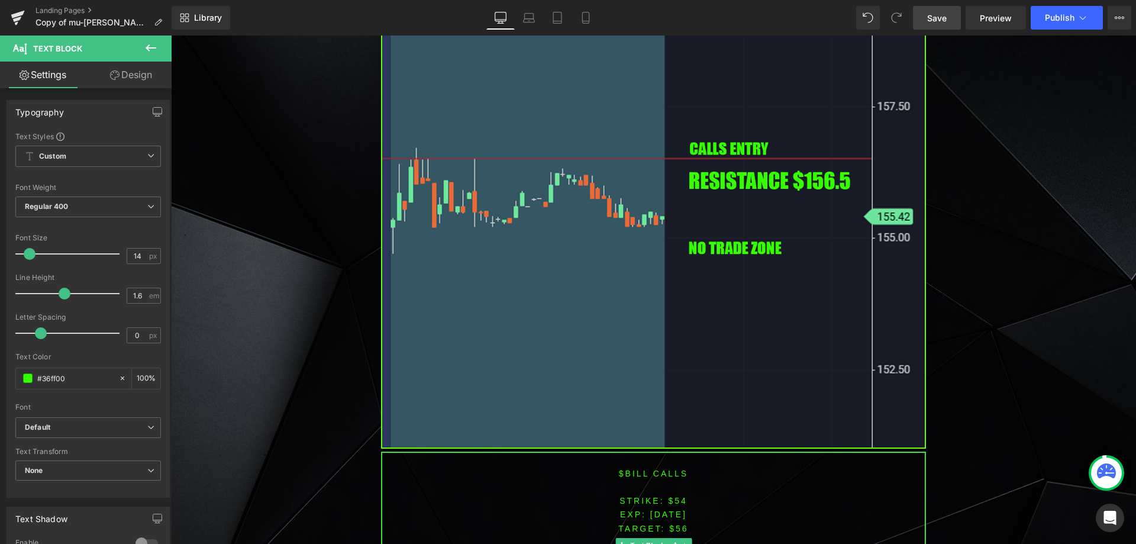
click at [631, 469] on font "$BILL CALLS" at bounding box center [653, 473] width 69 height 9
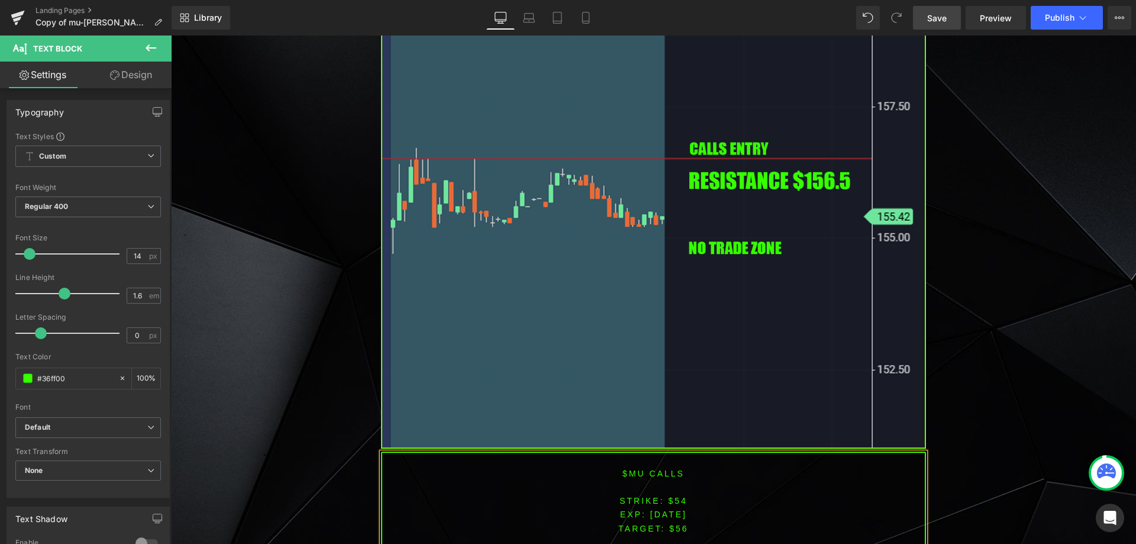
click at [677, 496] on font "STRIKE: $54" at bounding box center [653, 500] width 68 height 9
click at [675, 524] on span "TARGET: $56" at bounding box center [653, 528] width 70 height 9
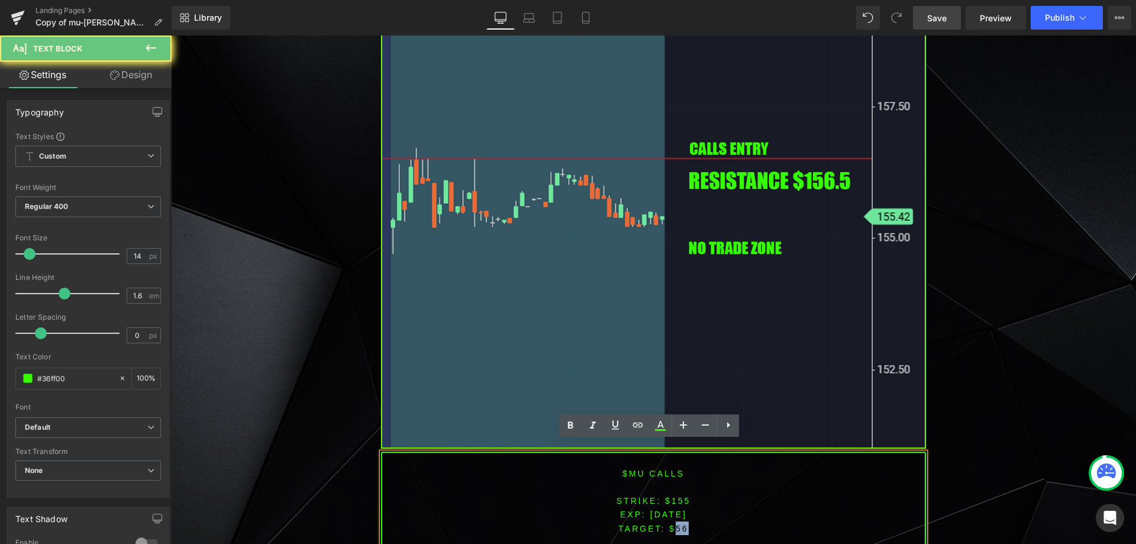
click at [675, 524] on span "TARGET: $56" at bounding box center [653, 528] width 70 height 9
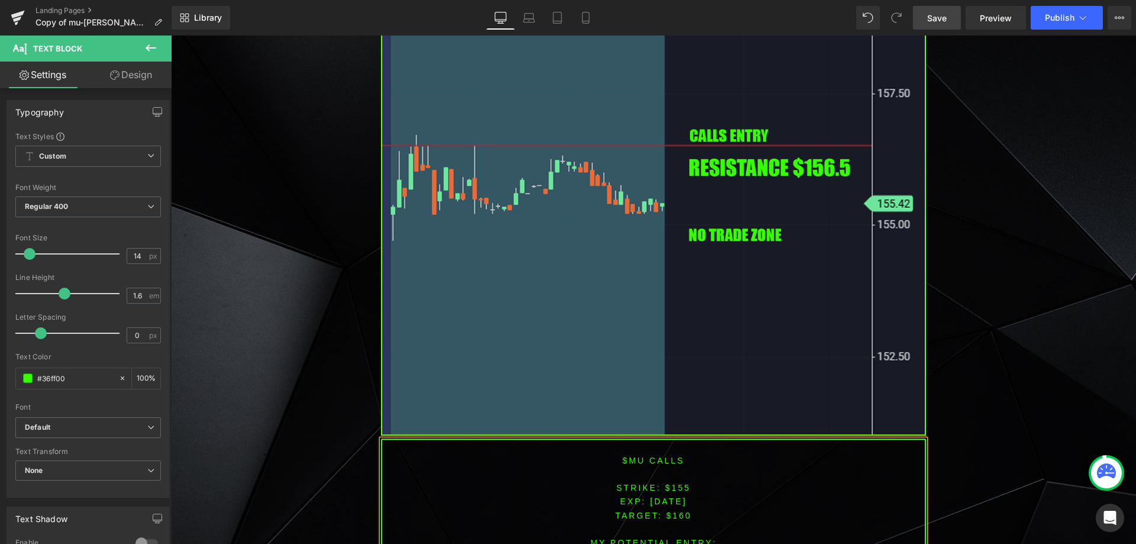
scroll to position [2793, 0]
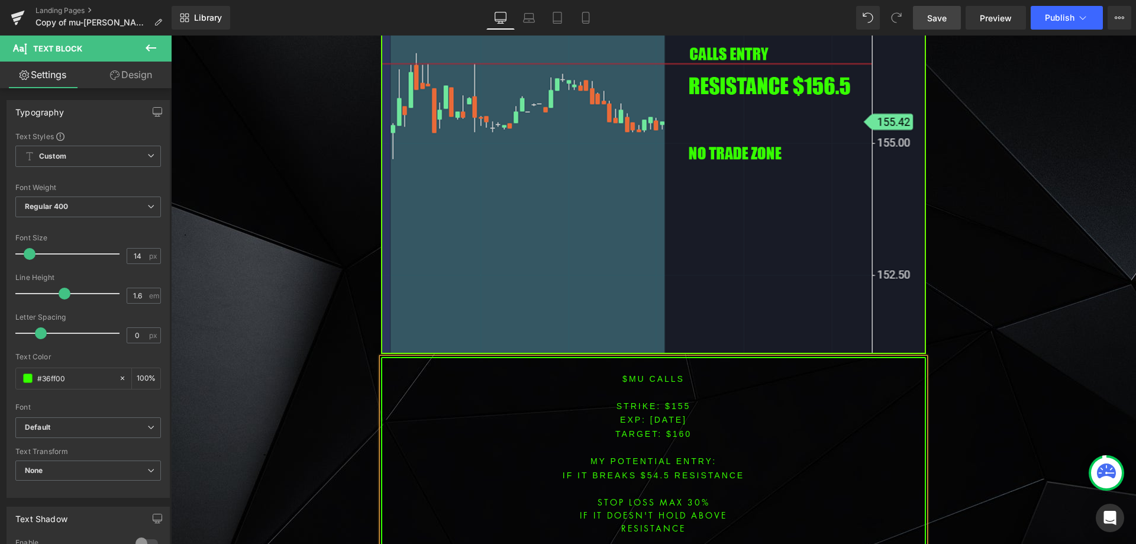
click at [645, 470] on font "IF IT BREAKS $54.5 resistance" at bounding box center [654, 474] width 182 height 9
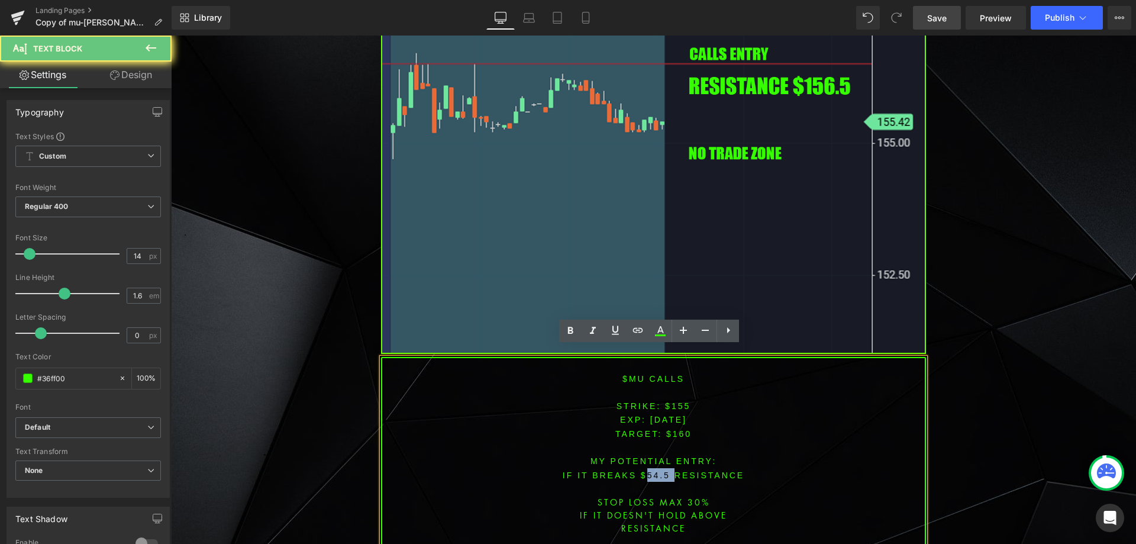
click at [645, 470] on font "IF IT BREAKS $54.5 resistance" at bounding box center [654, 474] width 182 height 9
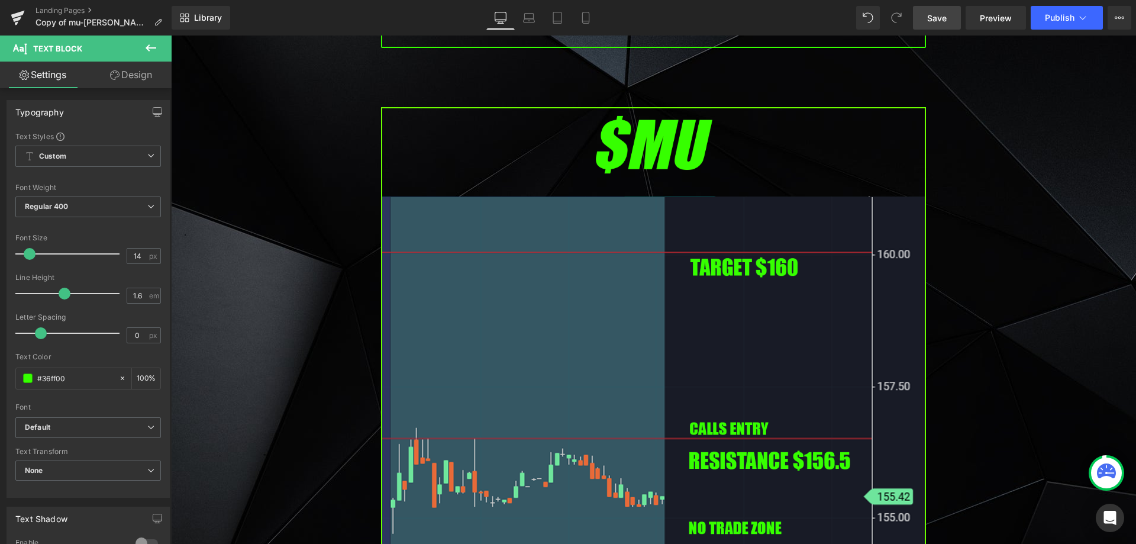
scroll to position [2714, 0]
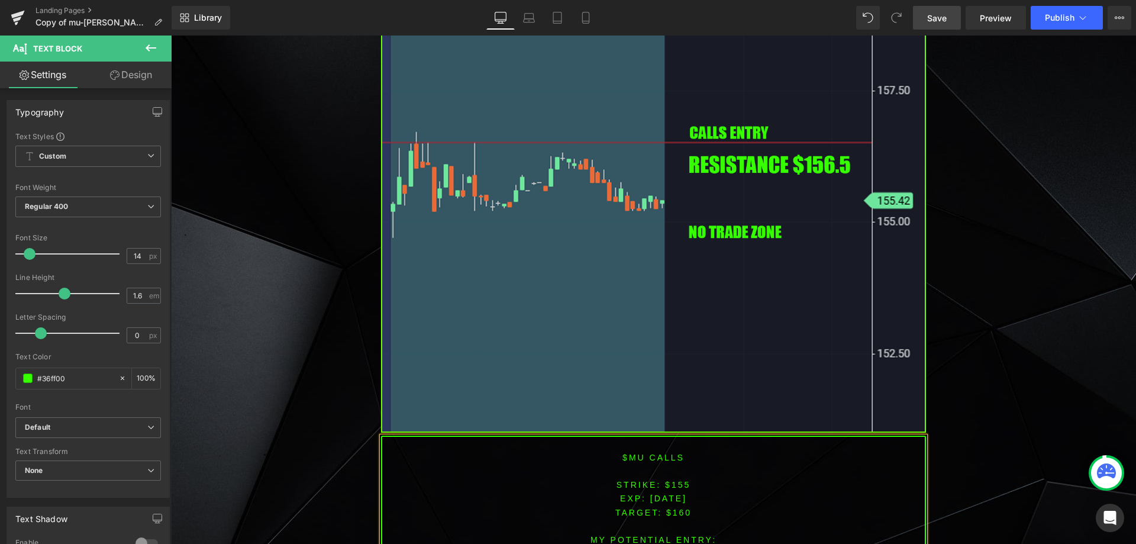
click at [639, 453] on font "$mu CALLS" at bounding box center [653, 457] width 62 height 9
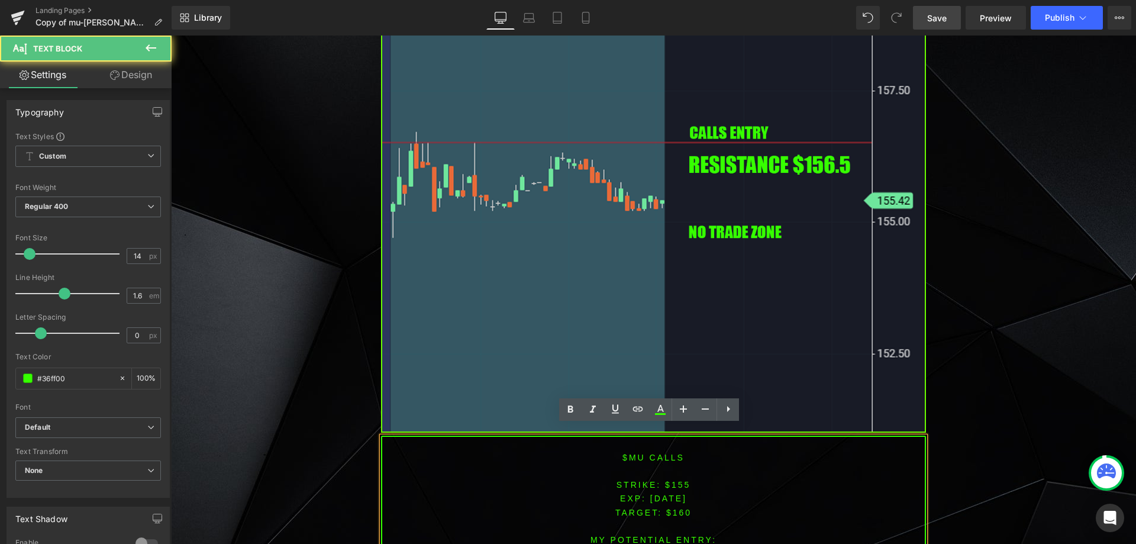
click at [644, 453] on font "$mu CALLS" at bounding box center [653, 457] width 62 height 9
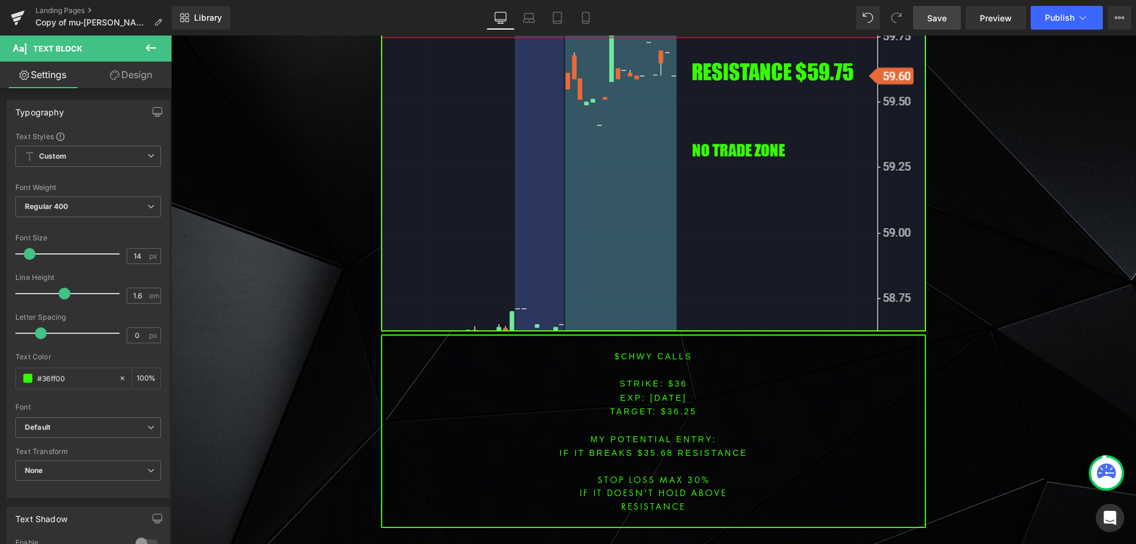
scroll to position [1945, 0]
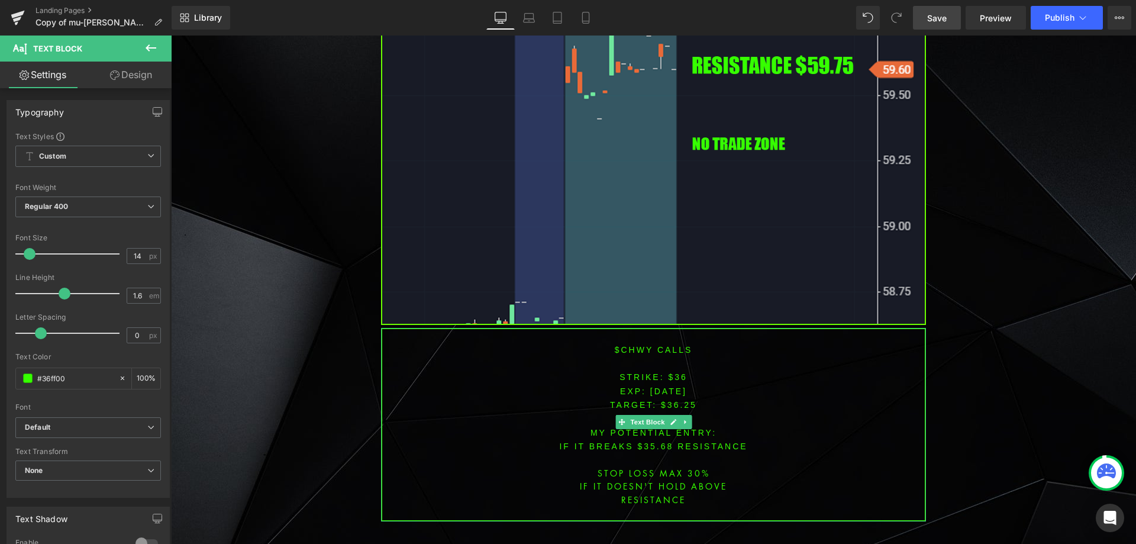
click at [625, 348] on font "$CHWY CALLS" at bounding box center [654, 349] width 78 height 9
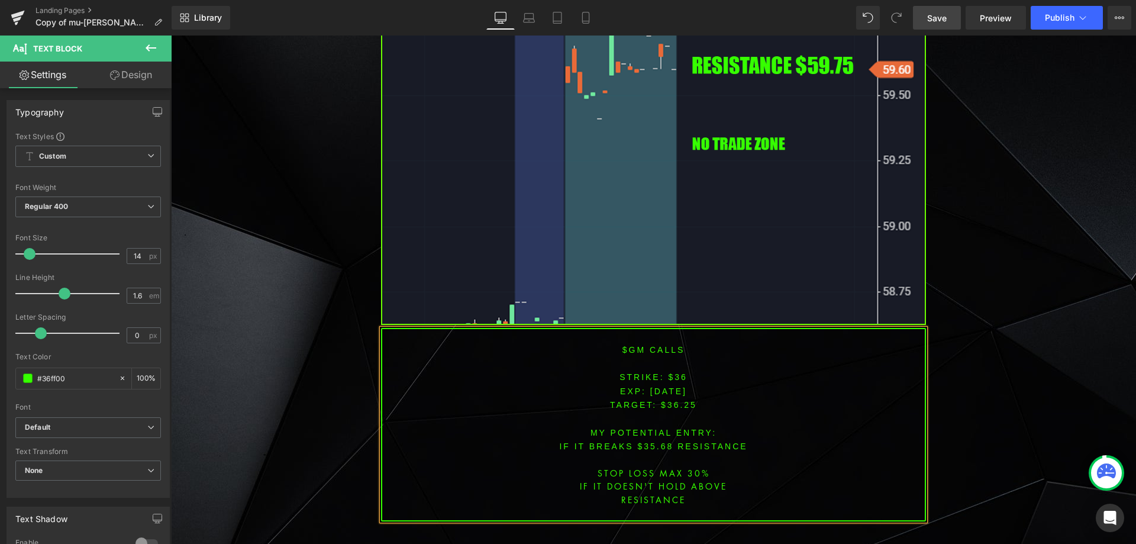
click at [675, 372] on font "STRIKE: $36" at bounding box center [653, 376] width 68 height 9
drag, startPoint x: 609, startPoint y: 402, endPoint x: 631, endPoint y: 396, distance: 23.1
click at [610, 402] on span "TARGET: $36.25" at bounding box center [653, 404] width 87 height 9
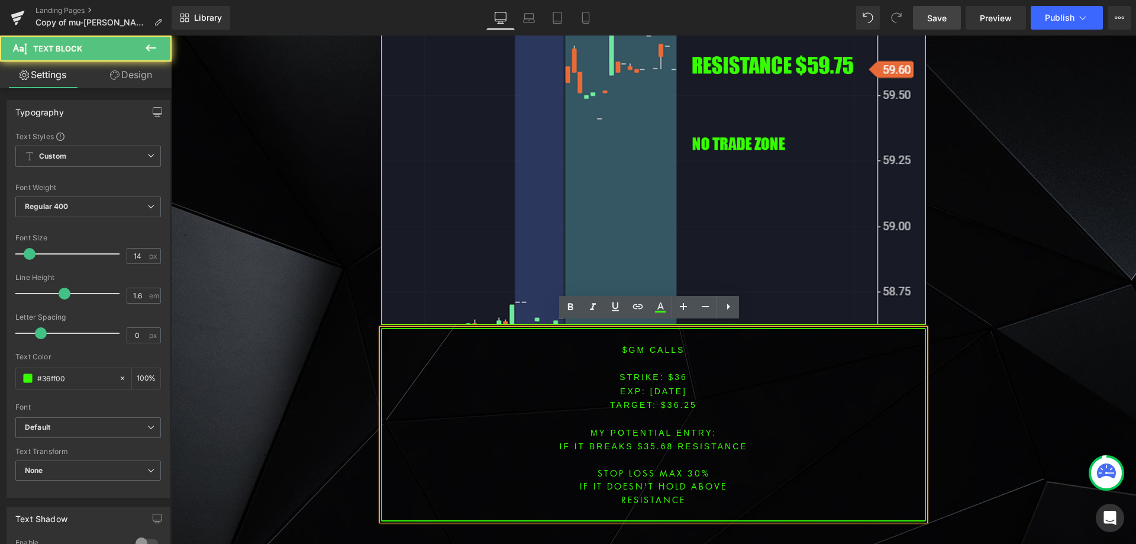
click at [669, 376] on p "STRIKE: $36" at bounding box center [653, 377] width 543 height 14
click at [679, 372] on font "STRIKE: $36" at bounding box center [653, 376] width 68 height 9
click at [676, 372] on font "STRIKE: $36" at bounding box center [653, 376] width 68 height 9
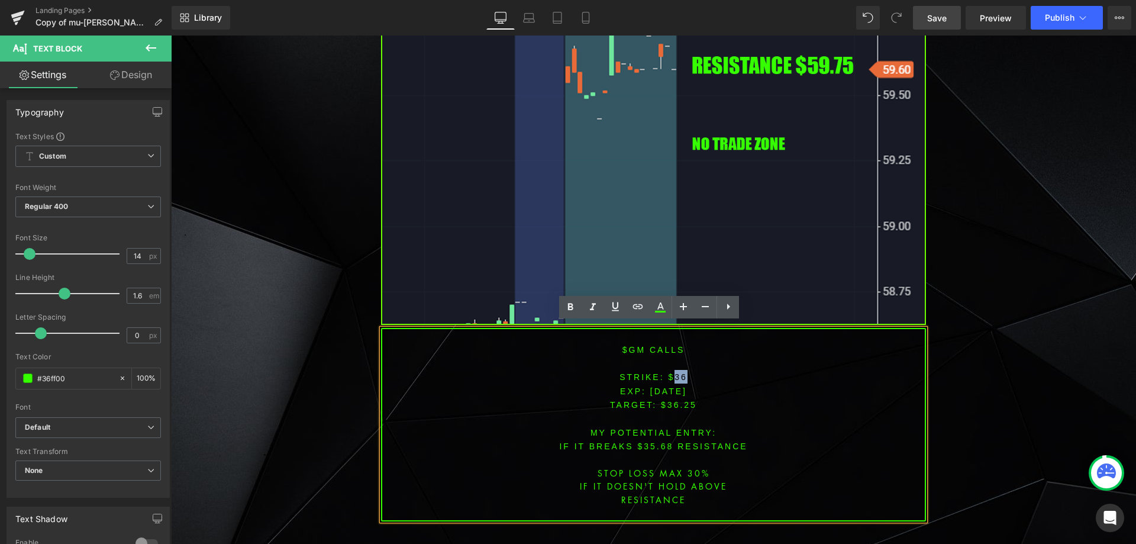
click at [676, 372] on font "STRIKE: $36" at bounding box center [653, 376] width 68 height 9
click at [679, 400] on span "TARGET: $36.25" at bounding box center [653, 404] width 87 height 9
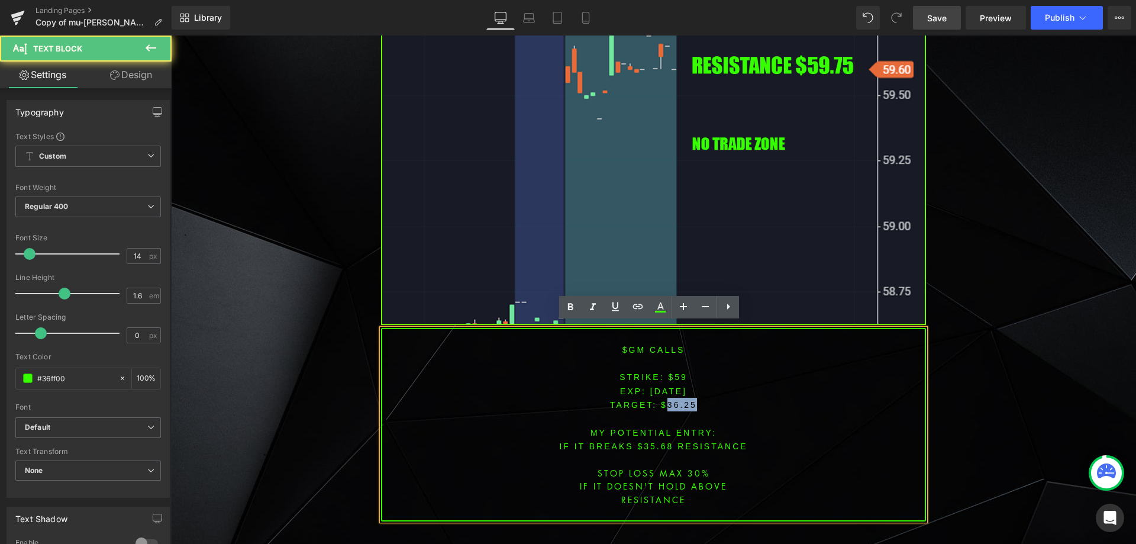
click at [679, 400] on span "TARGET: $36.25" at bounding box center [653, 404] width 87 height 9
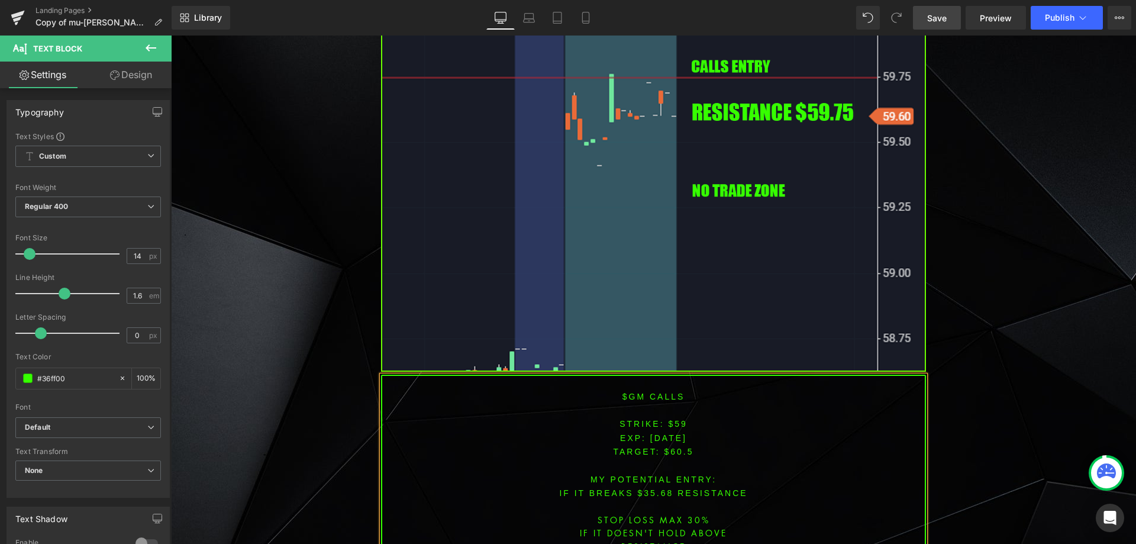
scroll to position [1922, 0]
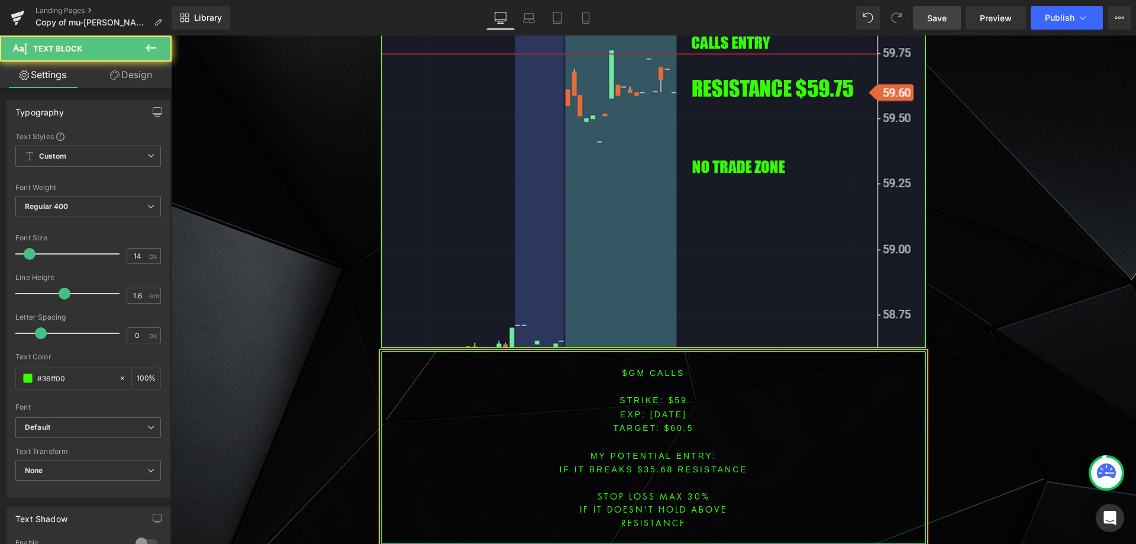
click at [651, 464] on font "IF IT BREAKS $35.68 resistance" at bounding box center [653, 468] width 188 height 9
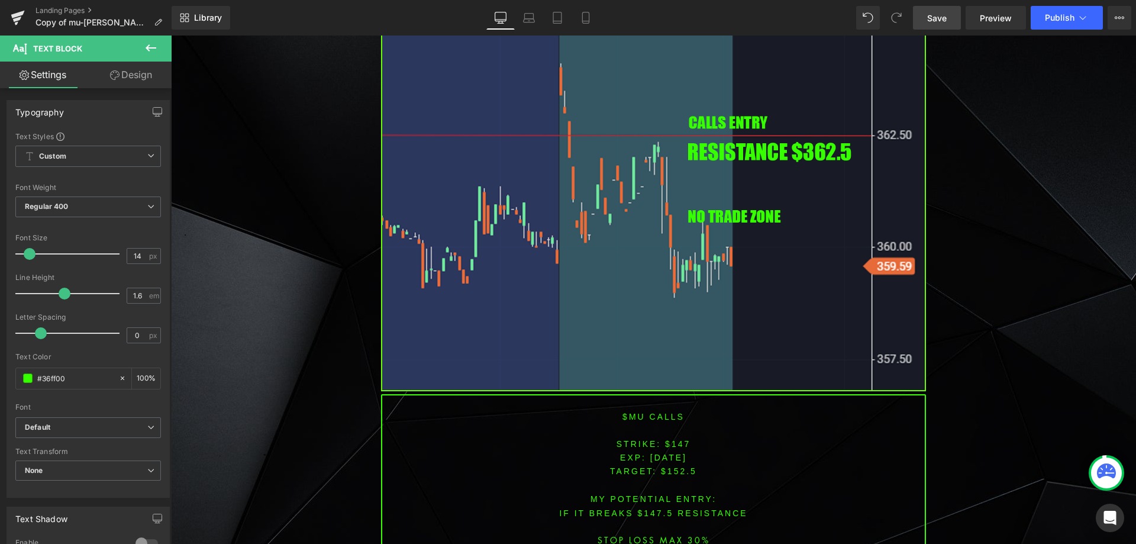
scroll to position [1015, 0]
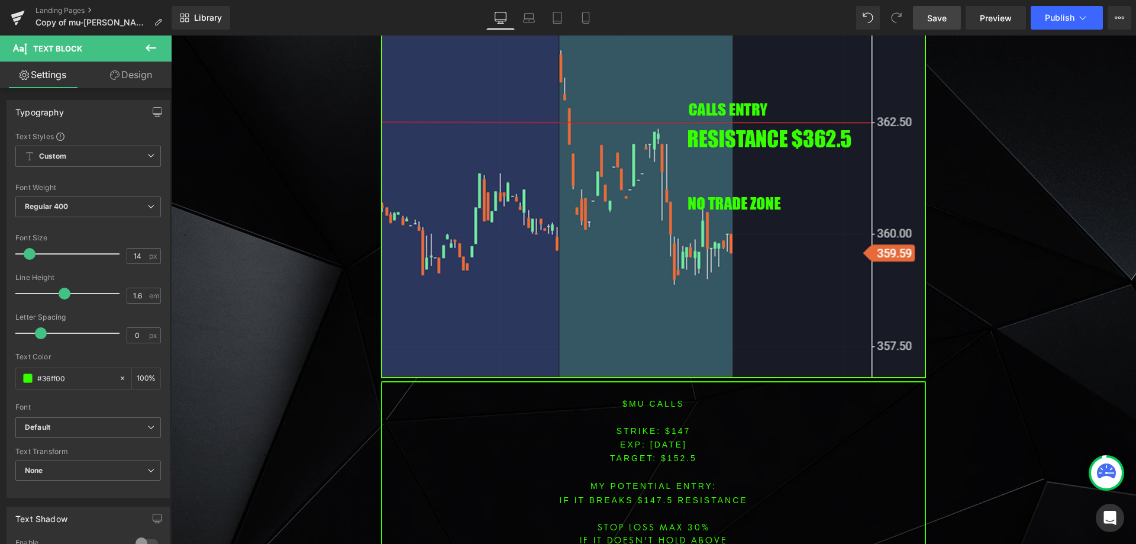
click at [627, 401] on font "$MU CALLS" at bounding box center [653, 403] width 62 height 9
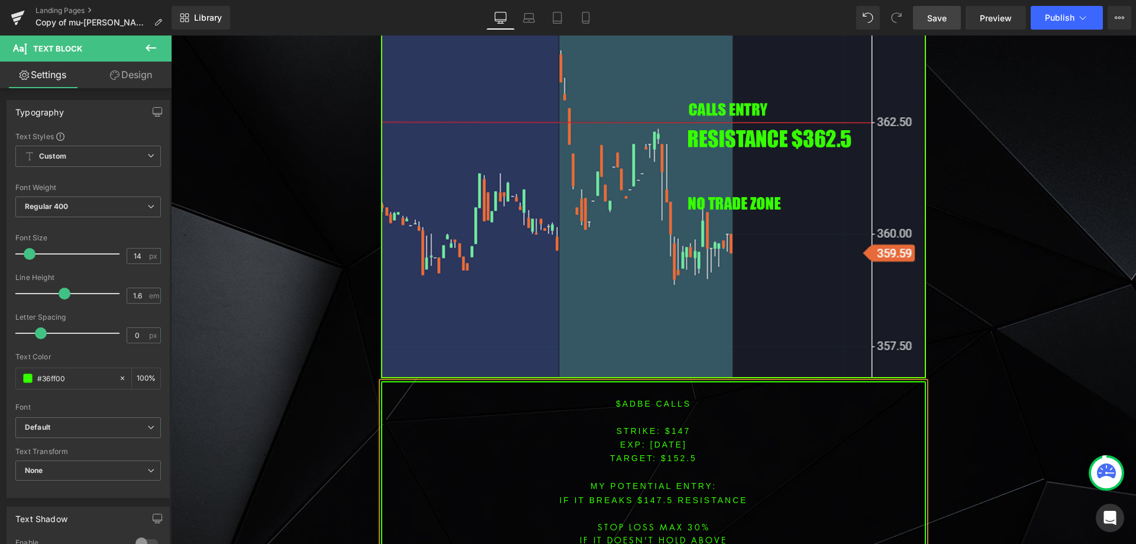
click at [676, 428] on font "STRIKE: $147" at bounding box center [654, 430] width 75 height 9
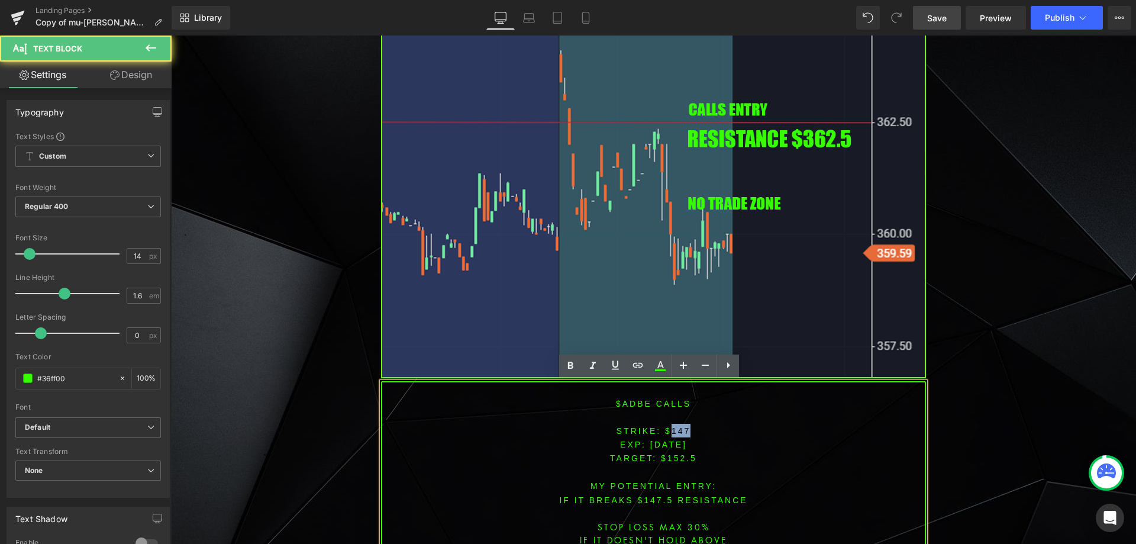
click at [676, 428] on font "STRIKE: $147" at bounding box center [654, 430] width 75 height 9
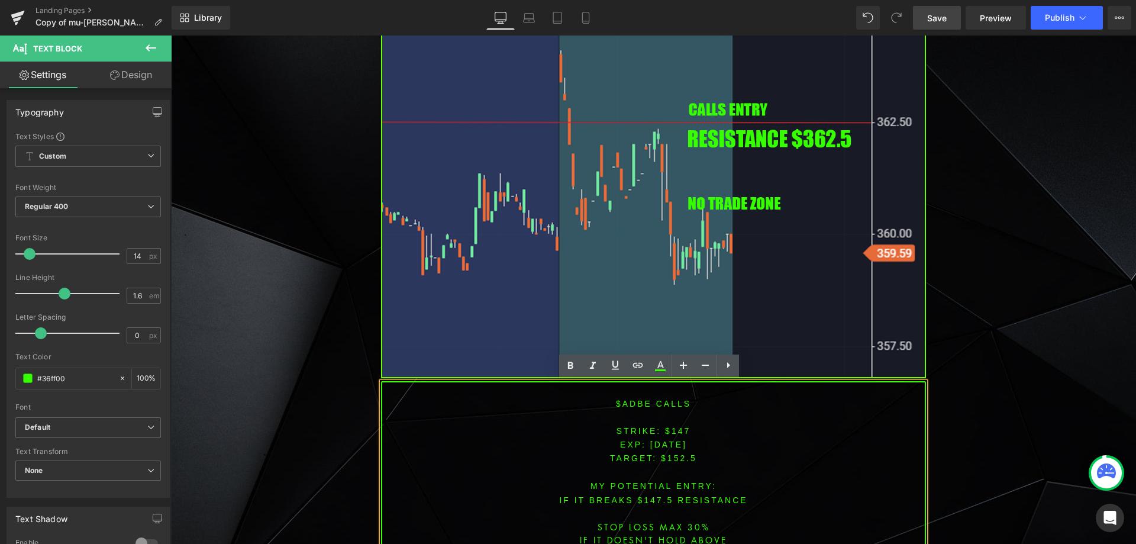
click at [647, 457] on span "TARGET: $152.5" at bounding box center [653, 457] width 87 height 9
click at [672, 431] on font "STRIKE: $147" at bounding box center [654, 430] width 75 height 9
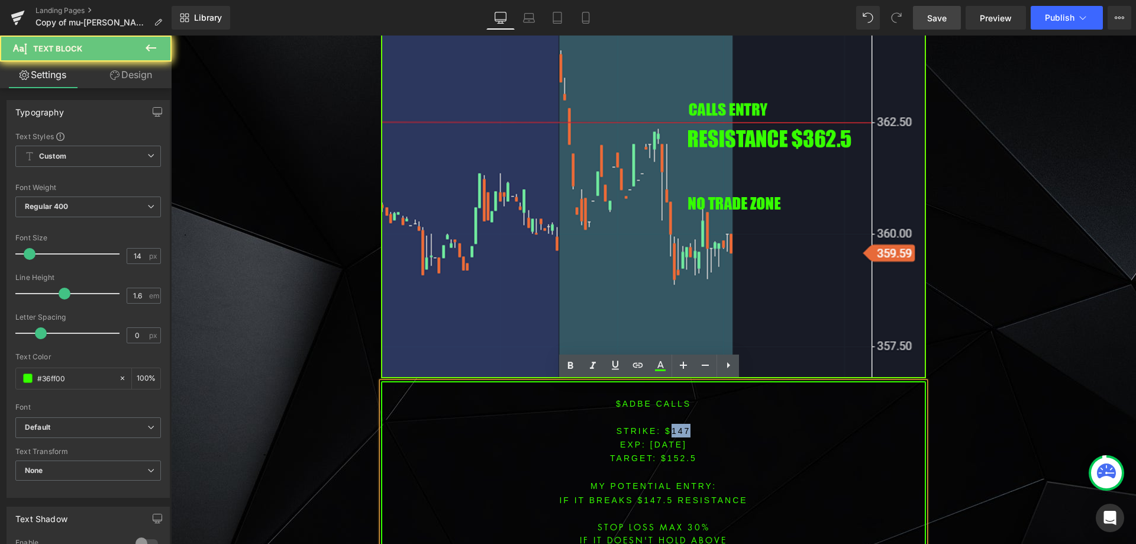
click at [672, 431] on font "STRIKE: $147" at bounding box center [654, 430] width 75 height 9
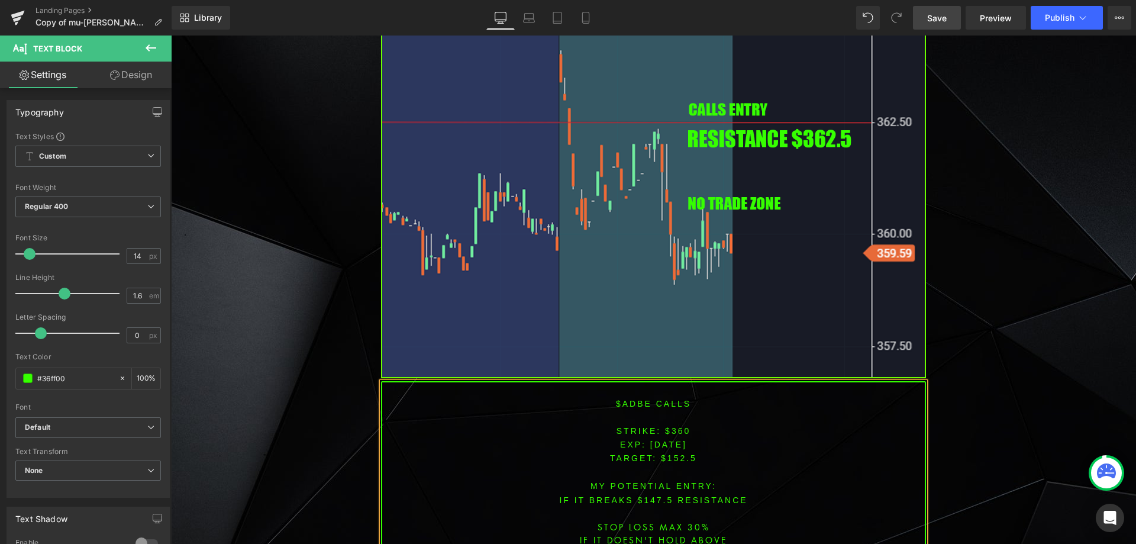
click at [680, 457] on span "TARGET: $152.5" at bounding box center [653, 457] width 87 height 9
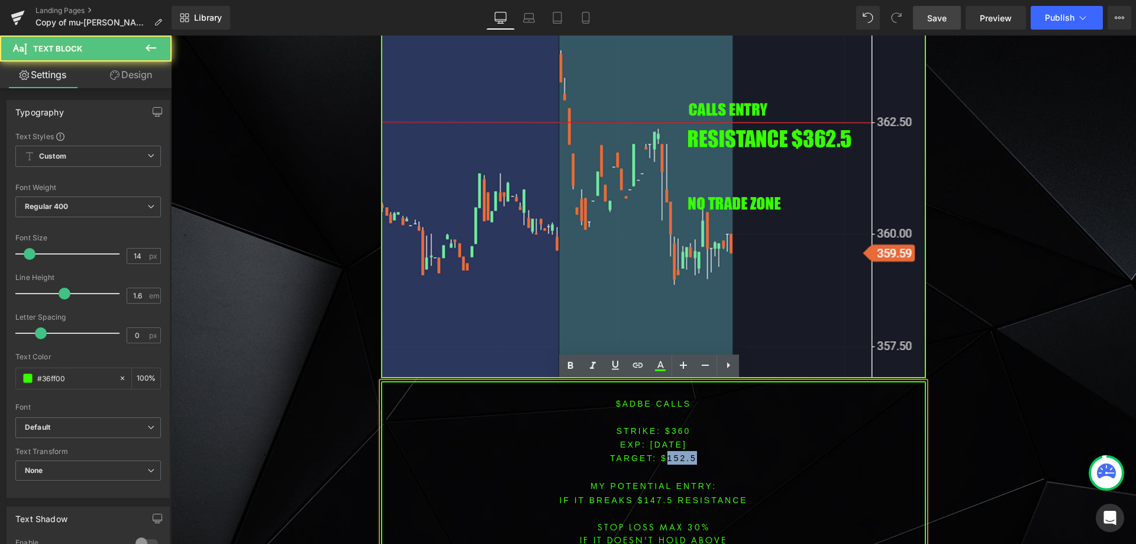
click at [680, 457] on span "TARGET: $152.5" at bounding box center [653, 457] width 87 height 9
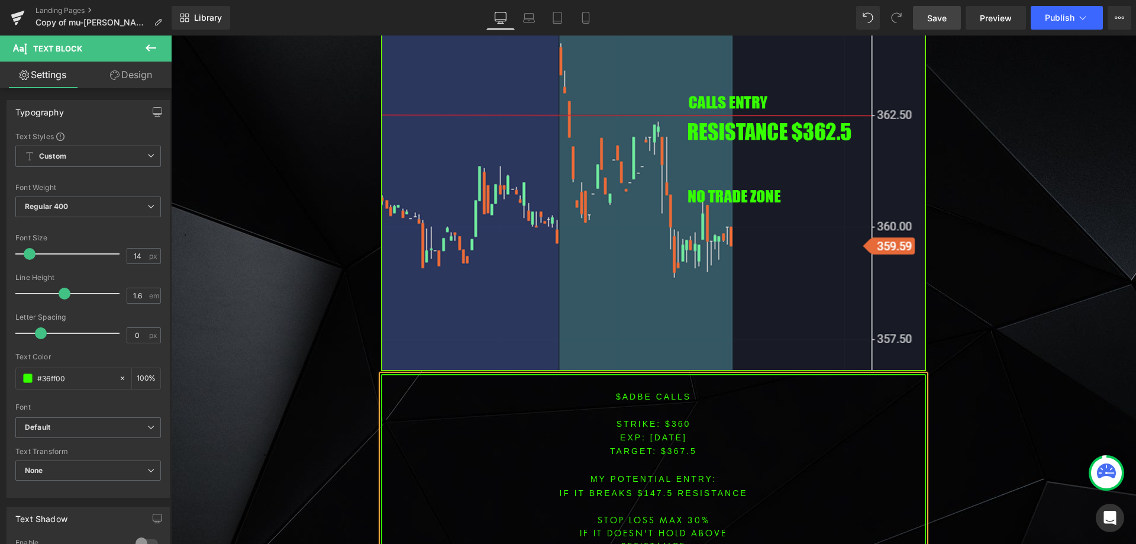
scroll to position [1050, 0]
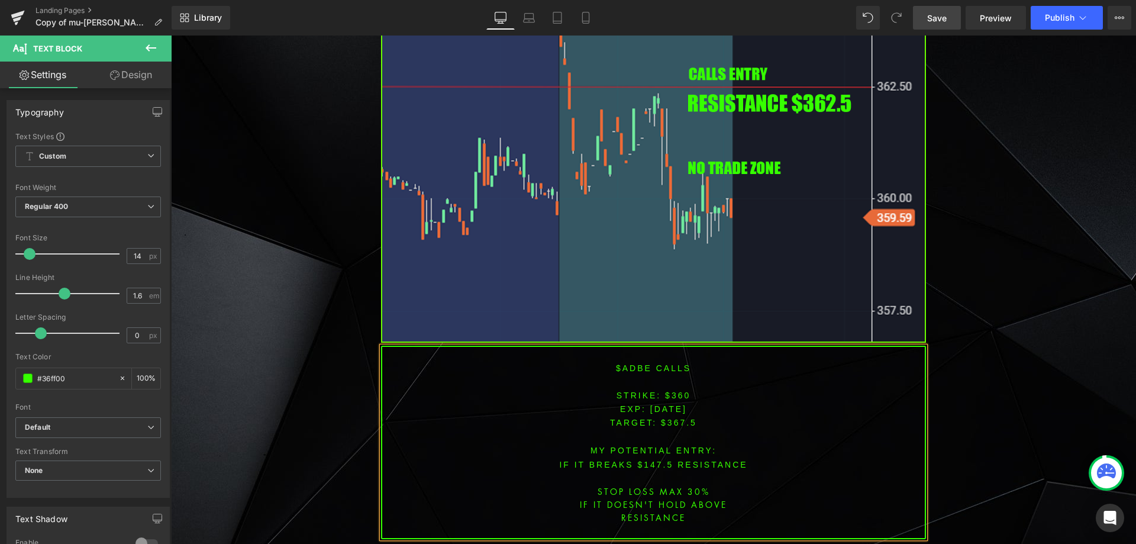
click at [650, 462] on font "IF IT BREAKS $147.5 resistance" at bounding box center [653, 464] width 188 height 9
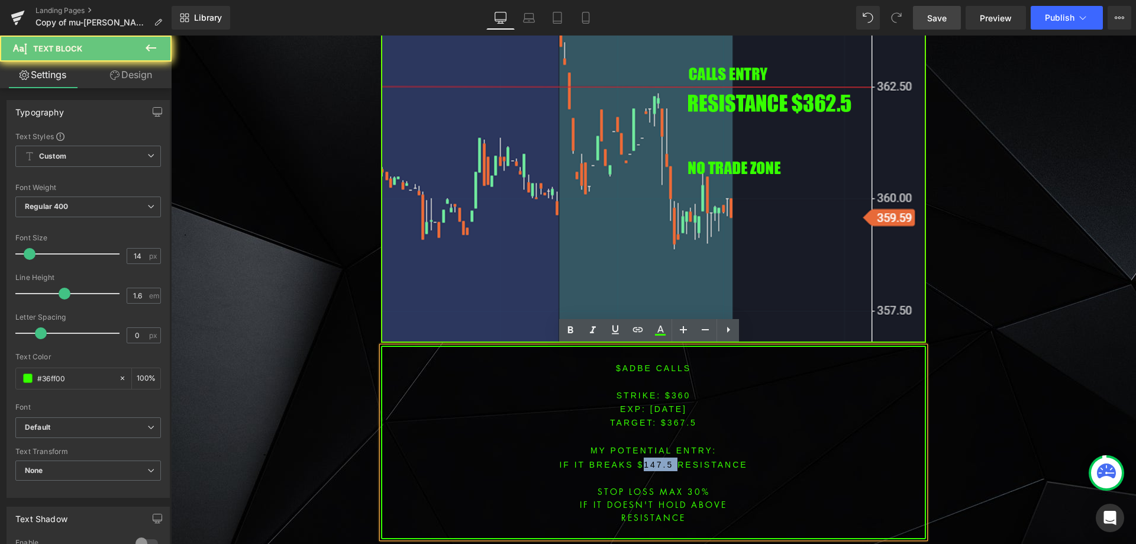
click at [650, 462] on font "IF IT BREAKS $147.5 resistance" at bounding box center [653, 464] width 188 height 9
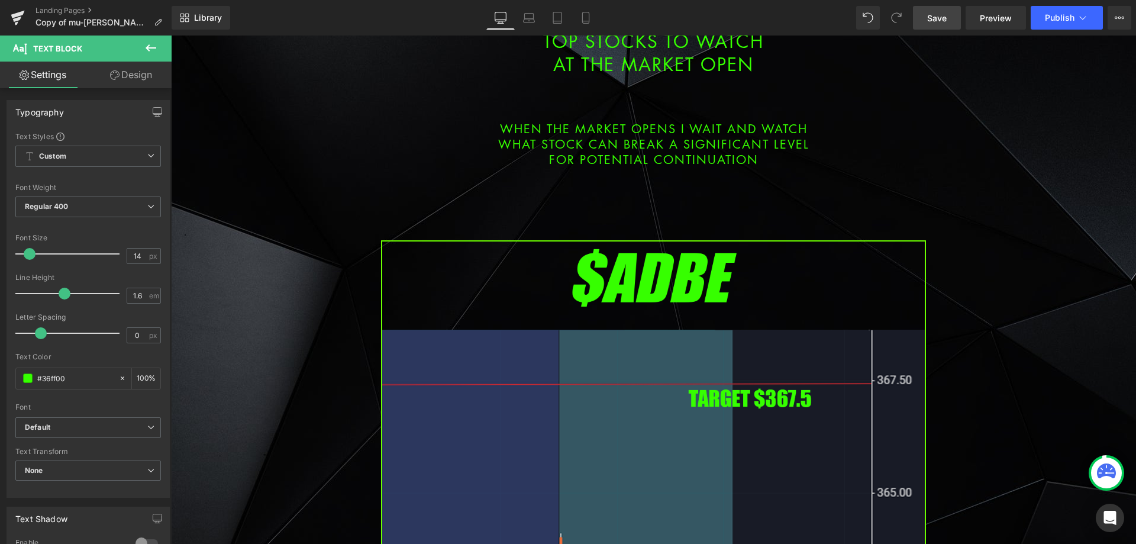
scroll to position [518, 0]
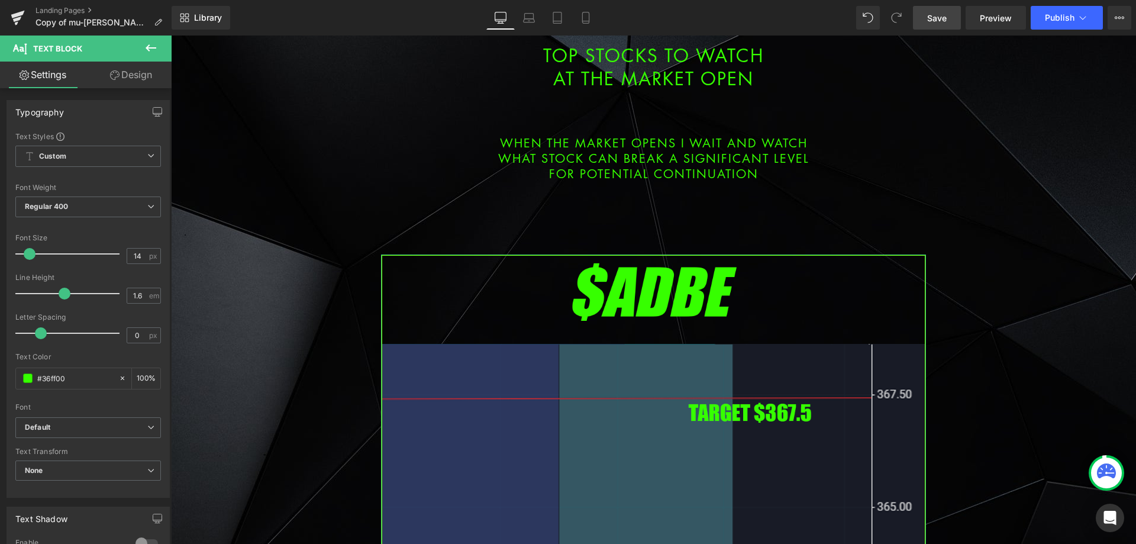
click at [925, 25] on link "Save" at bounding box center [937, 18] width 48 height 24
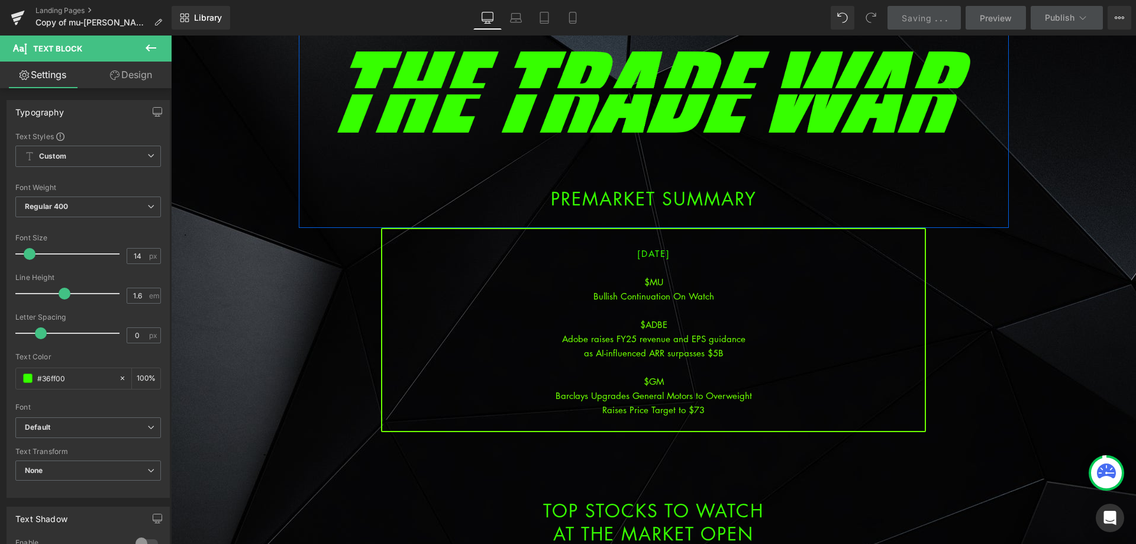
scroll to position [44, 0]
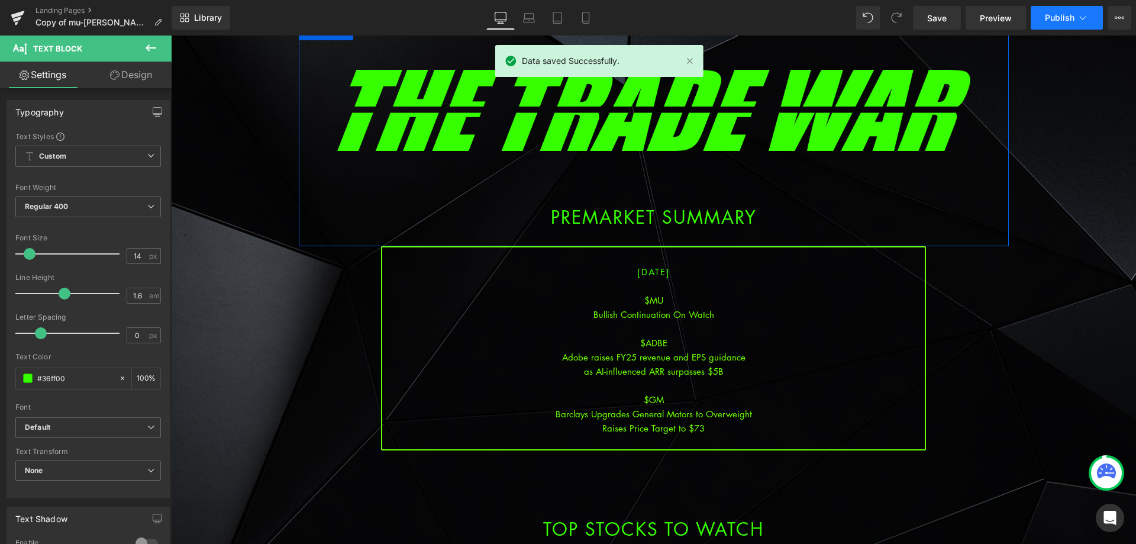
click at [1062, 22] on span "Publish" at bounding box center [1060, 17] width 30 height 9
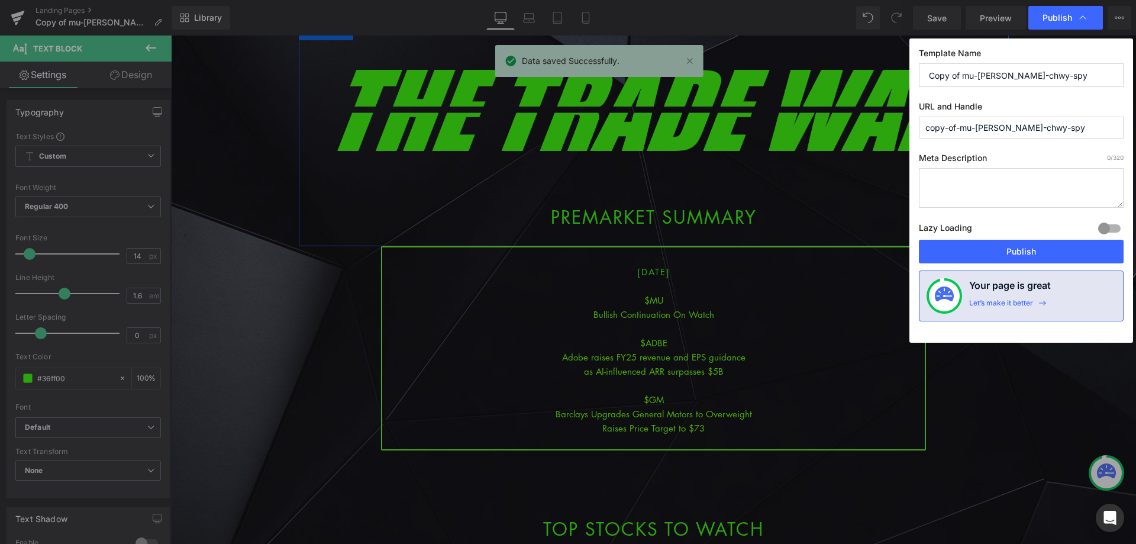
drag, startPoint x: 1003, startPoint y: 73, endPoint x: 927, endPoint y: 69, distance: 75.8
click at [927, 69] on input "Copy of mu-[PERSON_NAME]-chwy-spy" at bounding box center [1021, 75] width 205 height 24
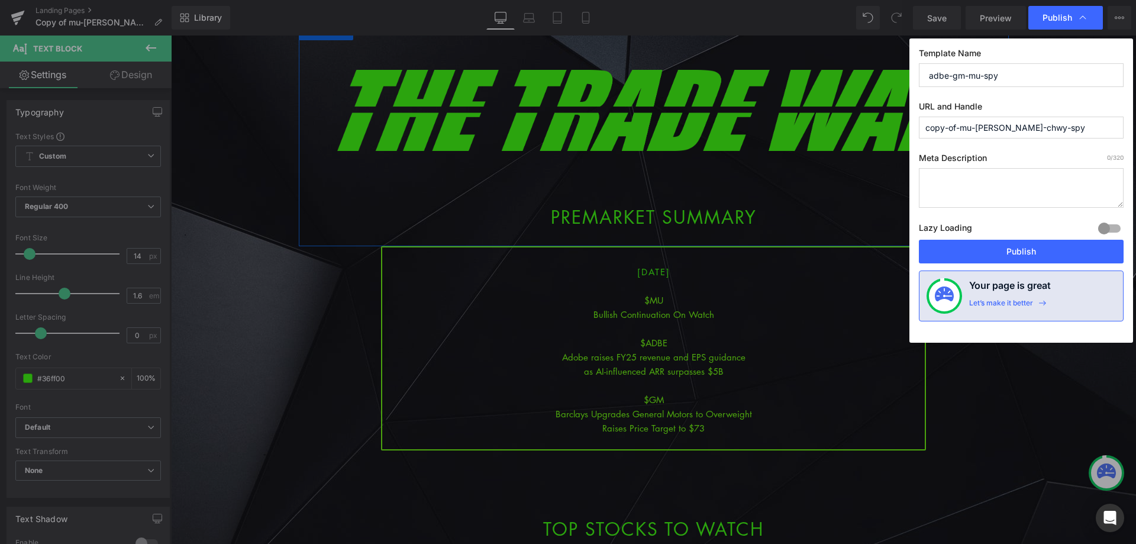
drag, startPoint x: 1013, startPoint y: 77, endPoint x: 945, endPoint y: 96, distance: 70.6
click at [874, 75] on div "Publish Template Name adbe-gm-mu-spy URL and Handle copy-of-mu-[PERSON_NAME]-ch…" at bounding box center [568, 272] width 1136 height 544
type input "adbe-gm-mu-spy"
drag, startPoint x: 1037, startPoint y: 132, endPoint x: 783, endPoint y: 146, distance: 253.6
click at [795, 143] on div "Publish Template Name adbe-gm-mu-spy URL and Handle copy-of-mu-[PERSON_NAME]-ch…" at bounding box center [568, 272] width 1136 height 544
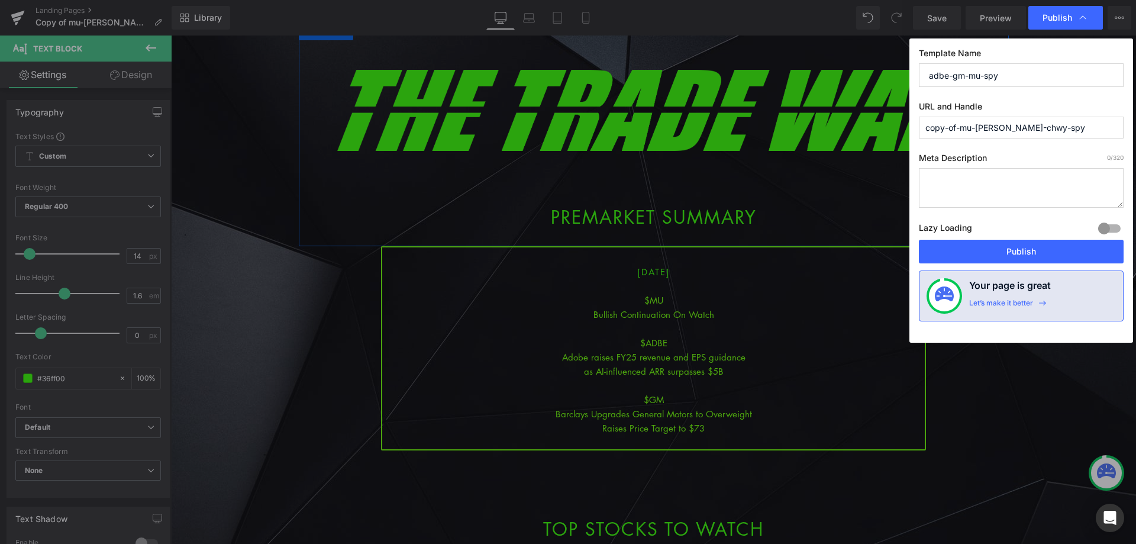
paste input "adbe-gm-mu"
type input "adbe-gm-mu-spy"
click button "Publish"
